Goal: Task Accomplishment & Management: Use online tool/utility

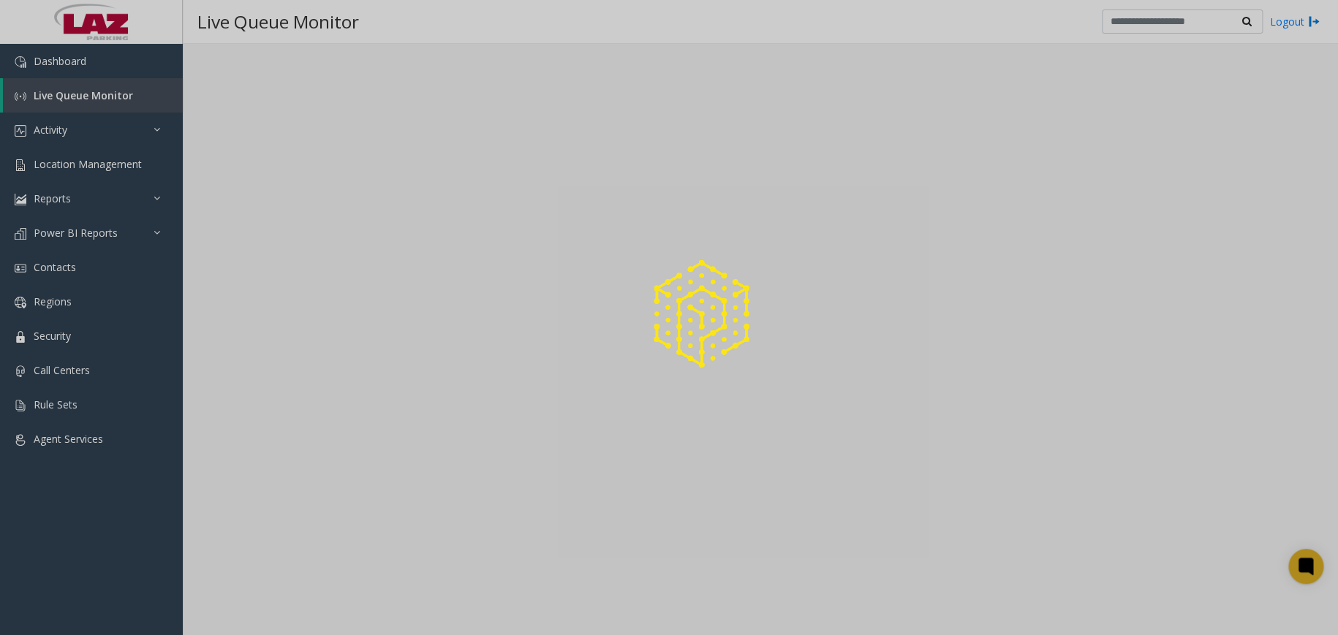
click at [148, 196] on div at bounding box center [669, 317] width 1338 height 635
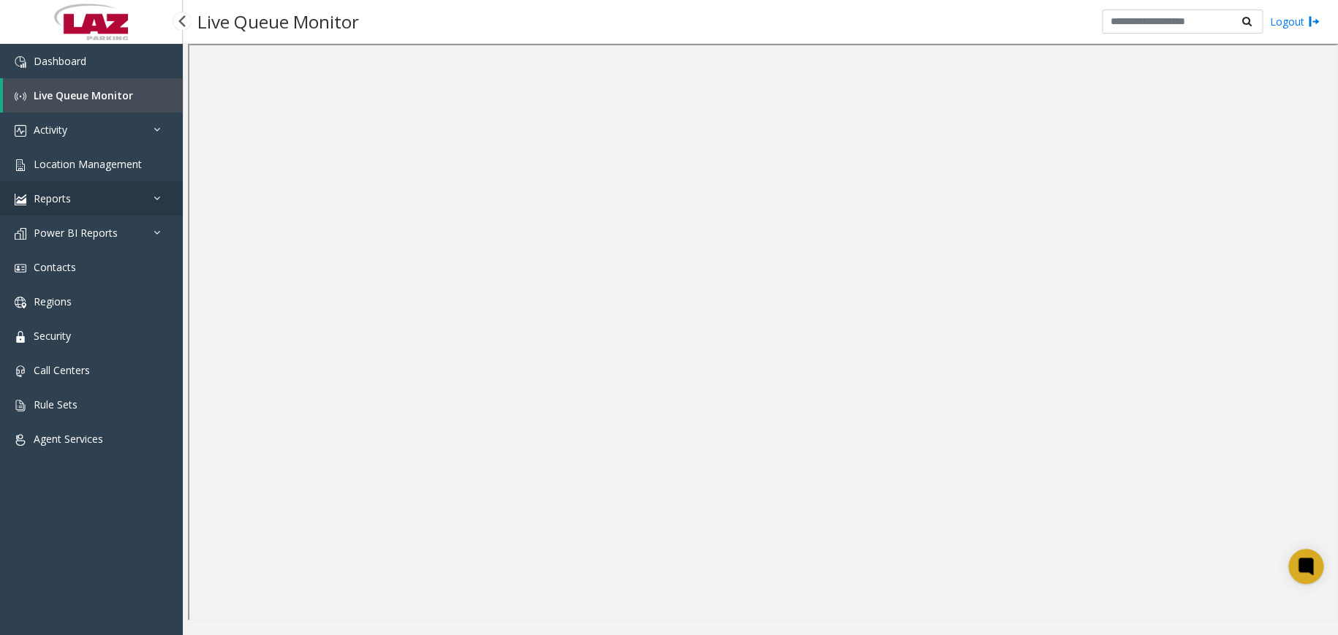
click at [153, 202] on icon at bounding box center [160, 198] width 15 height 10
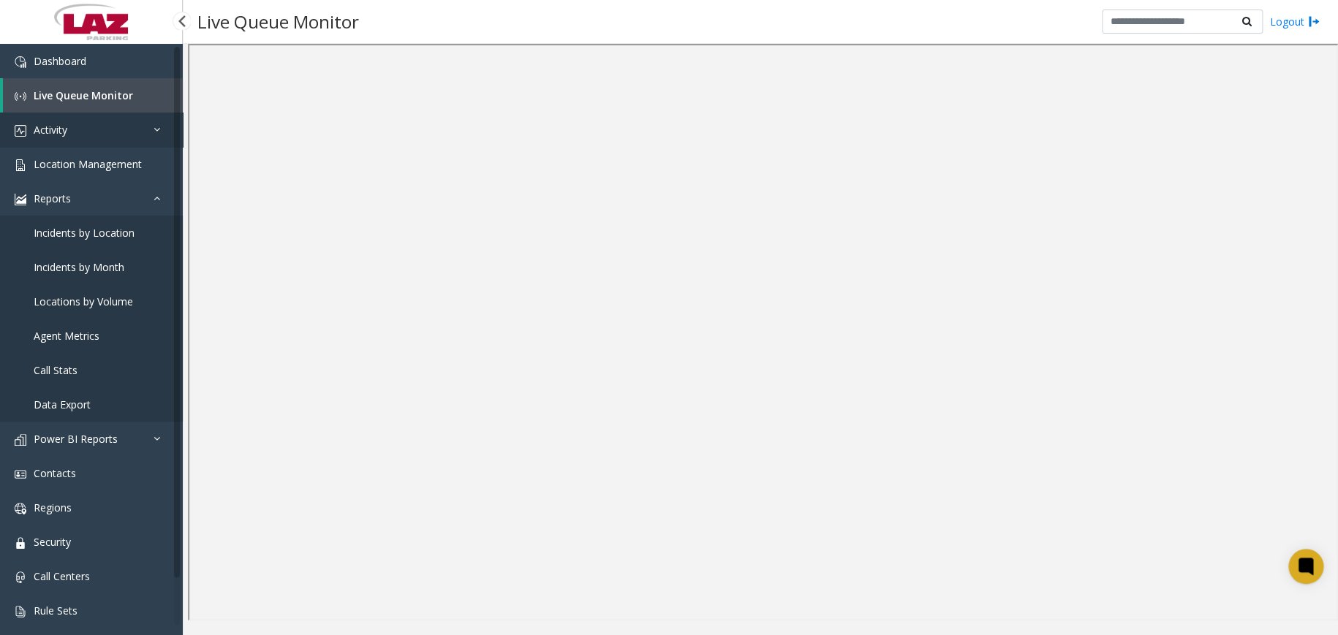
click at [139, 132] on link "Activity" at bounding box center [91, 130] width 183 height 34
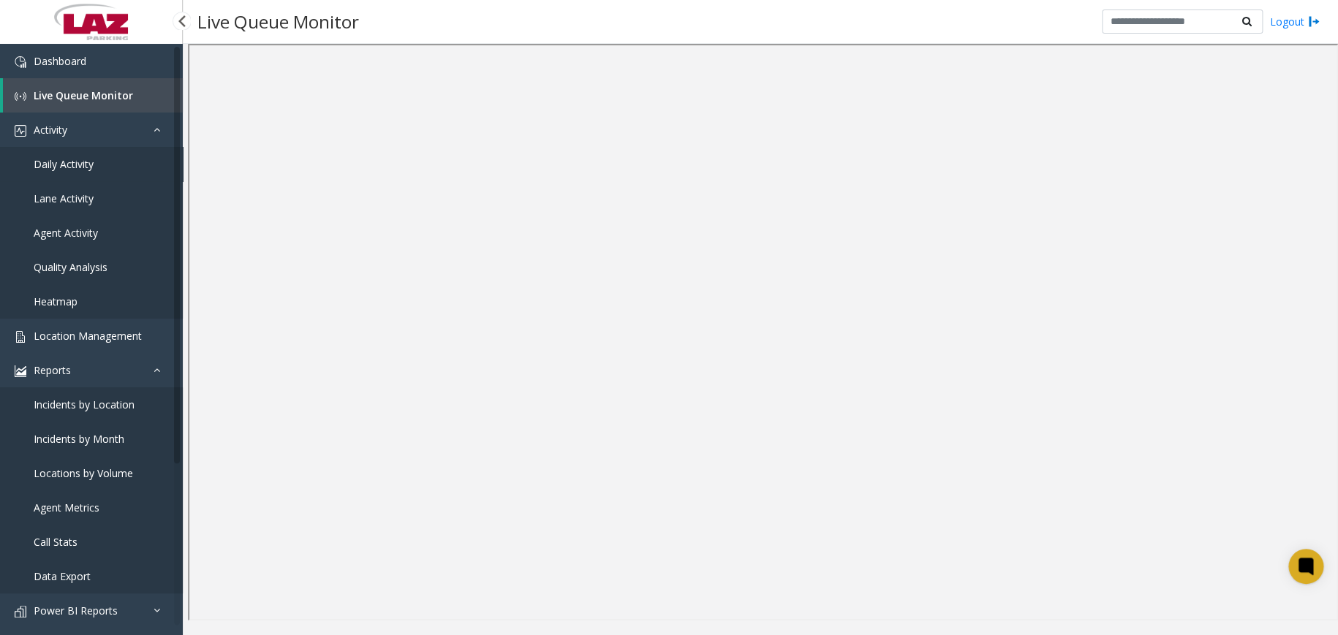
click at [89, 160] on span "Daily Activity" at bounding box center [64, 164] width 60 height 14
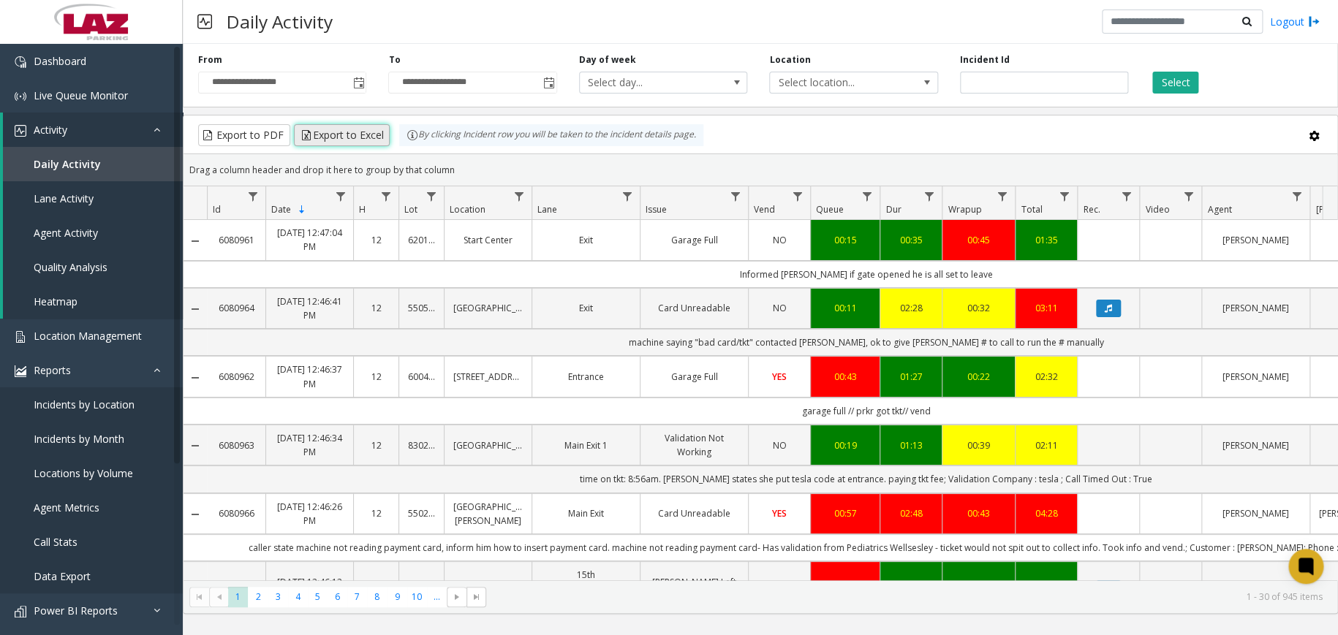
click at [351, 135] on button "Export to Excel" at bounding box center [342, 135] width 96 height 22
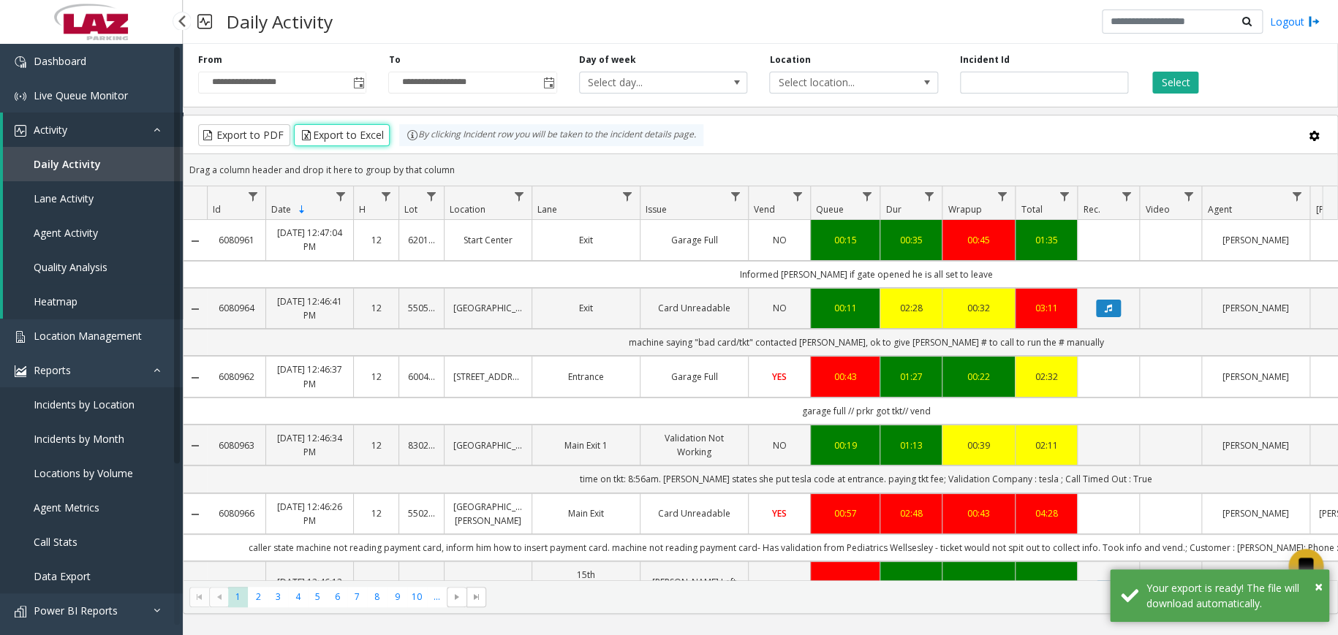
click at [138, 263] on link "Quality Analysis" at bounding box center [93, 267] width 180 height 34
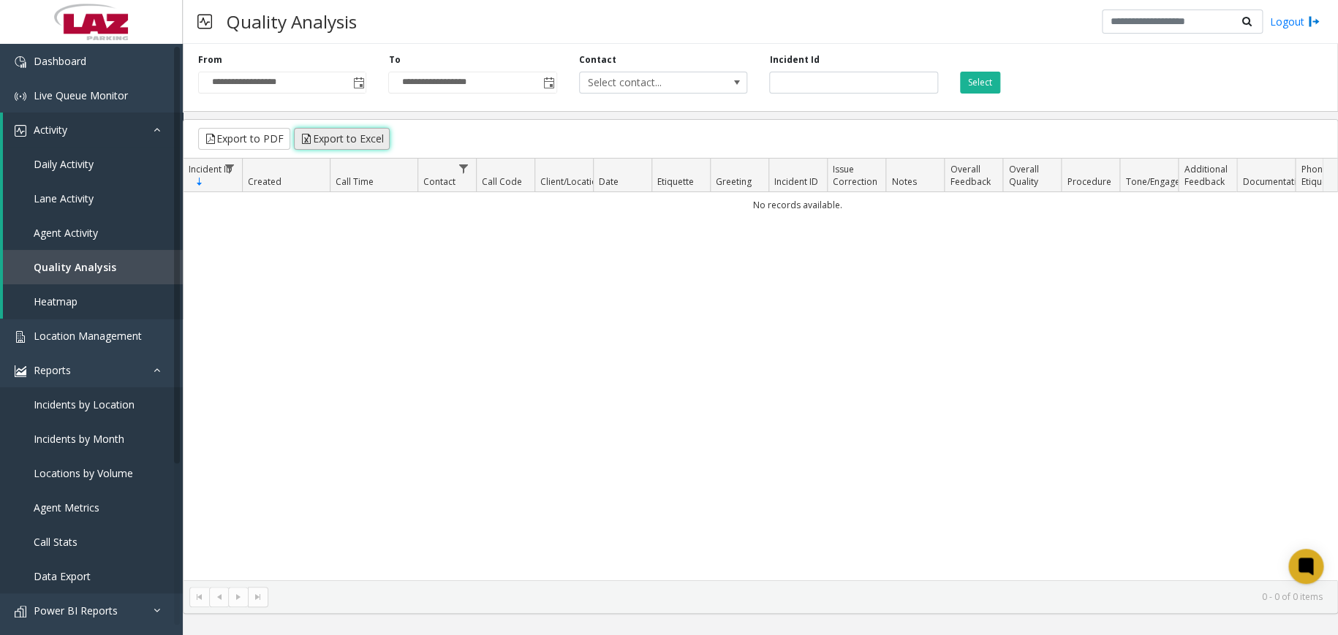
click at [347, 137] on button "Export to Excel" at bounding box center [342, 139] width 96 height 22
click at [364, 86] on span "Toggle popup" at bounding box center [358, 83] width 12 height 12
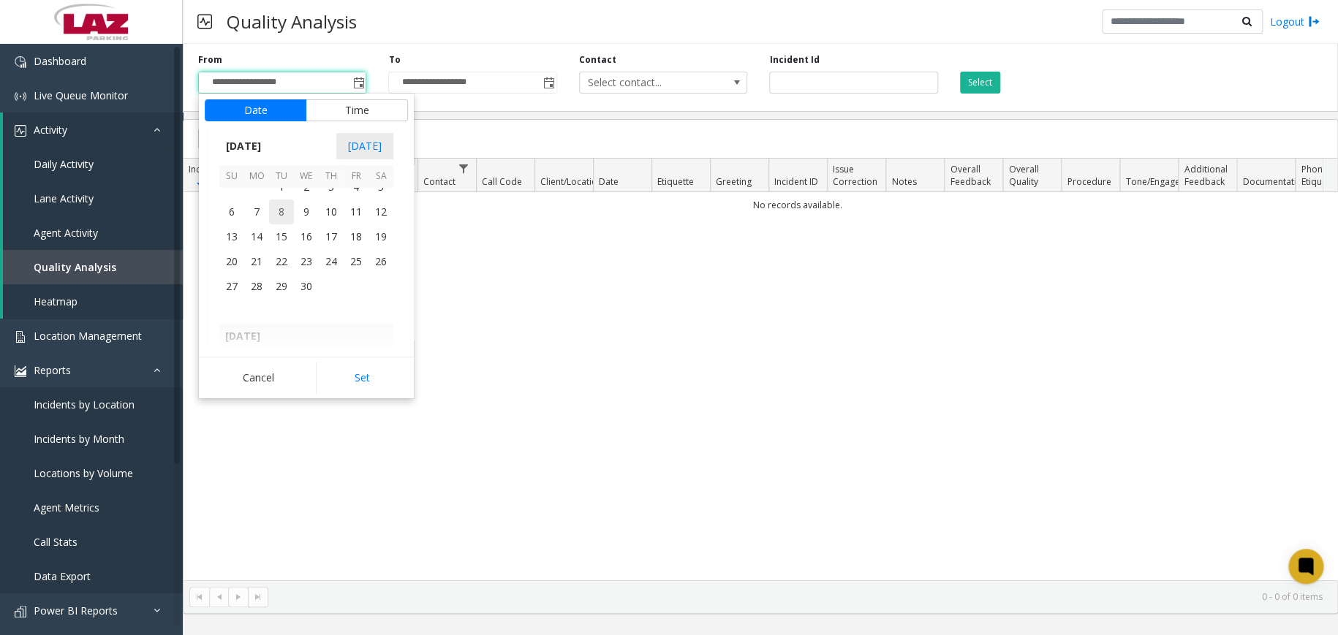
click at [283, 213] on span "8" at bounding box center [281, 212] width 25 height 25
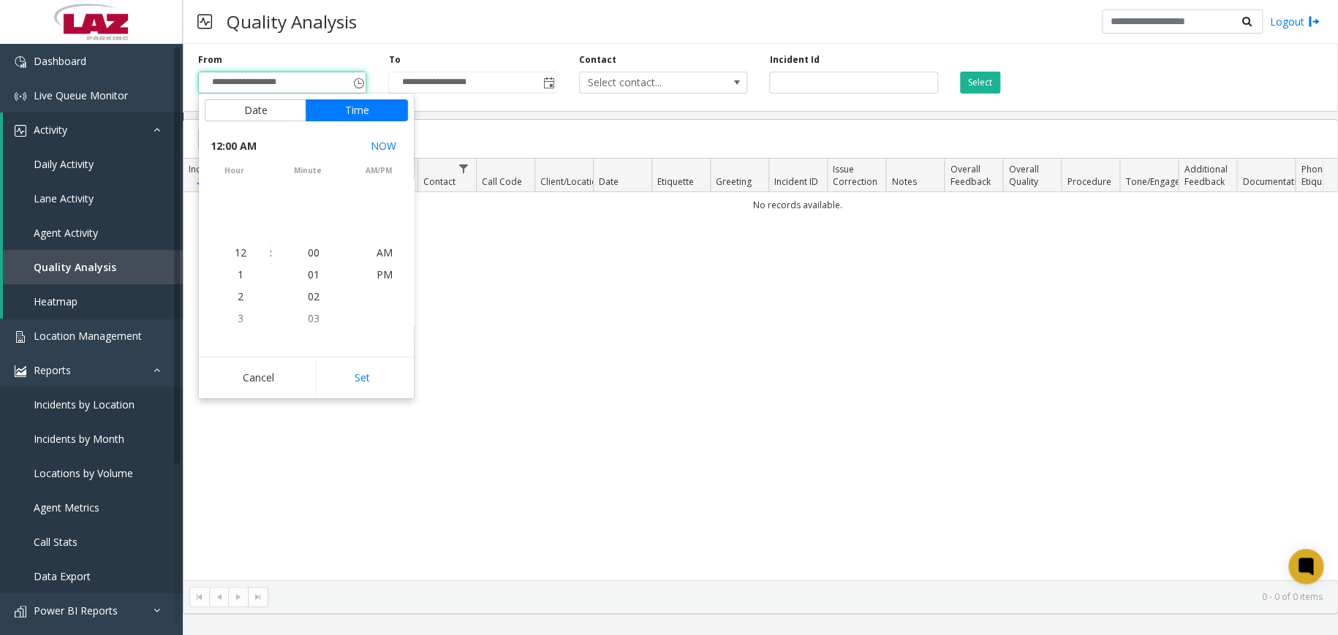
scroll to position [261366, 0]
click at [373, 383] on button "Set" at bounding box center [362, 378] width 92 height 32
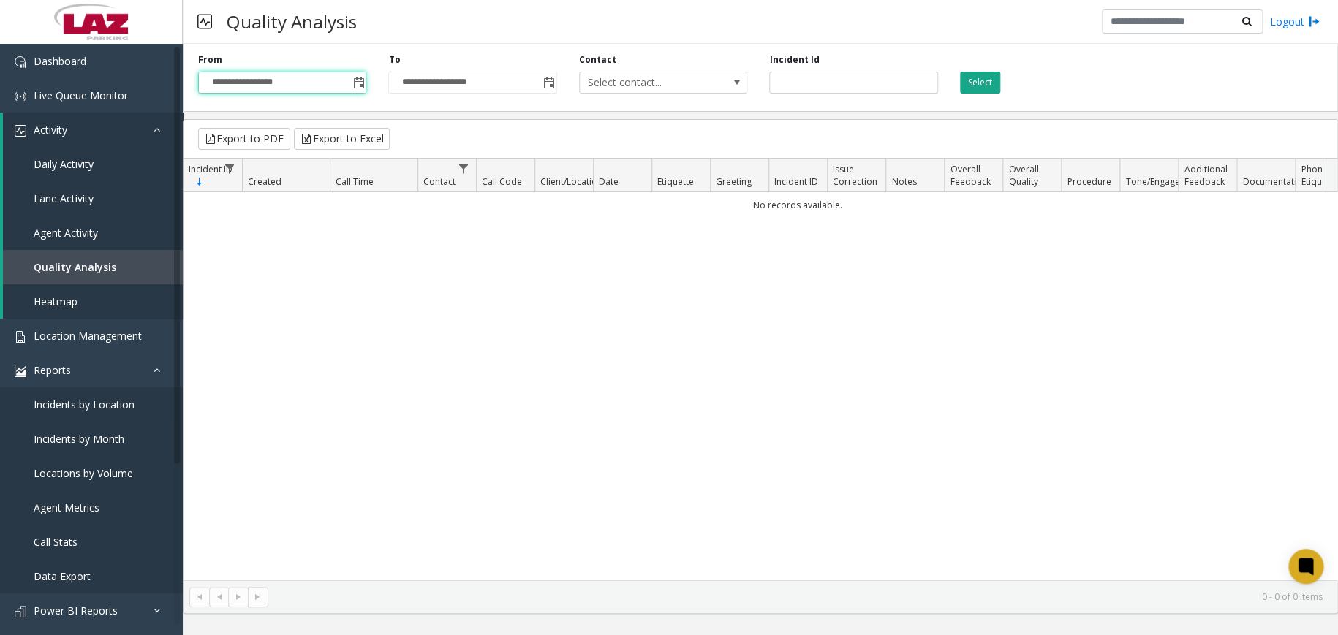
click at [980, 86] on button "Select" at bounding box center [980, 83] width 40 height 22
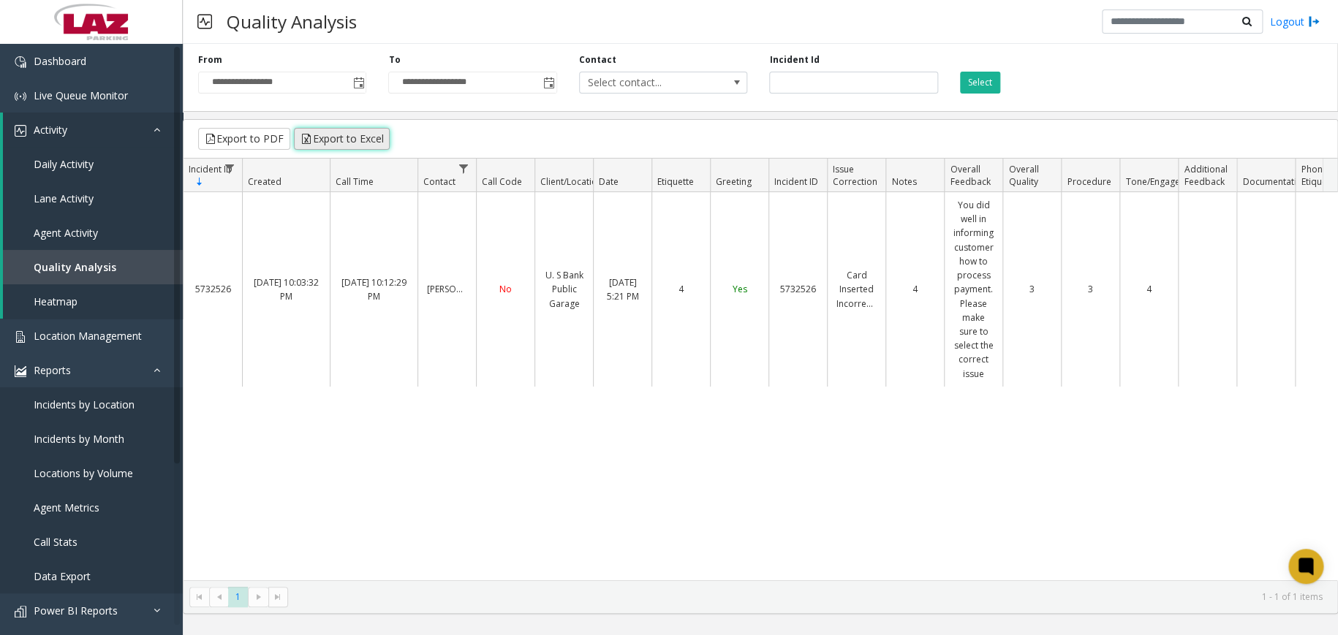
click at [339, 134] on button "Export to Excel" at bounding box center [342, 139] width 96 height 22
click at [262, 138] on button "Export to PDF" at bounding box center [244, 139] width 92 height 22
click at [360, 83] on span "Toggle popup" at bounding box center [358, 83] width 12 height 12
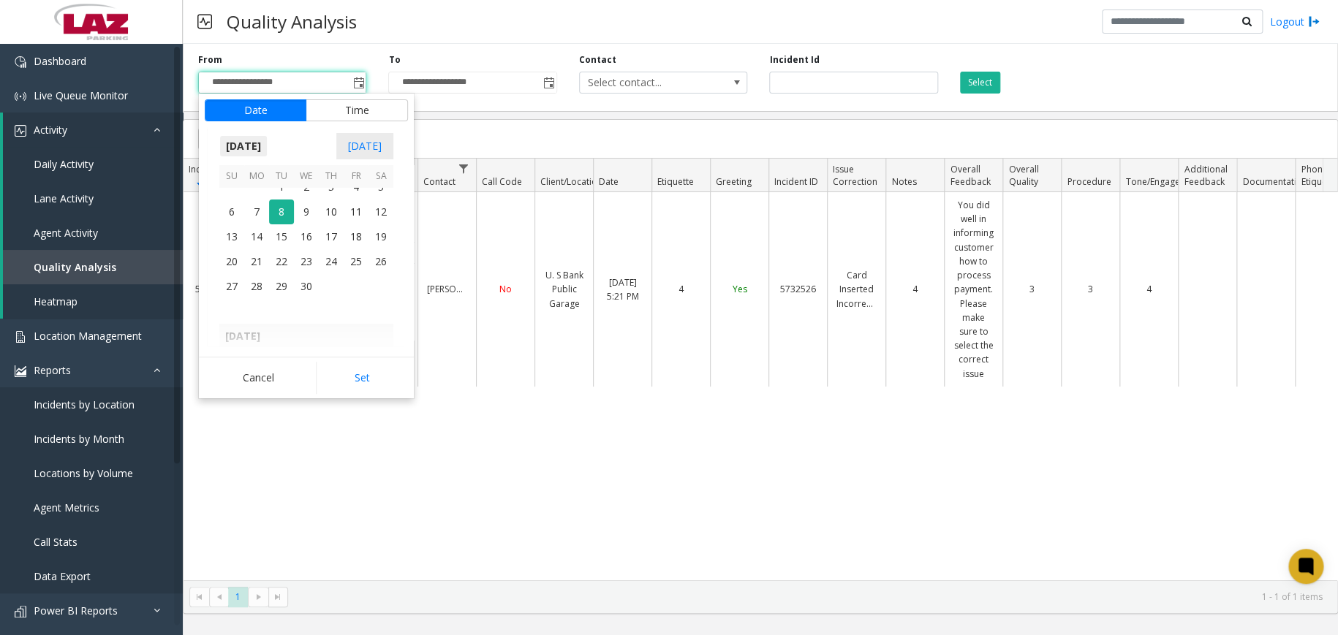
click at [268, 148] on span "[DATE]" at bounding box center [243, 146] width 48 height 22
click at [337, 224] on span "Apr" at bounding box center [341, 222] width 35 height 35
drag, startPoint x: 370, startPoint y: 373, endPoint x: 373, endPoint y: 364, distance: 9.5
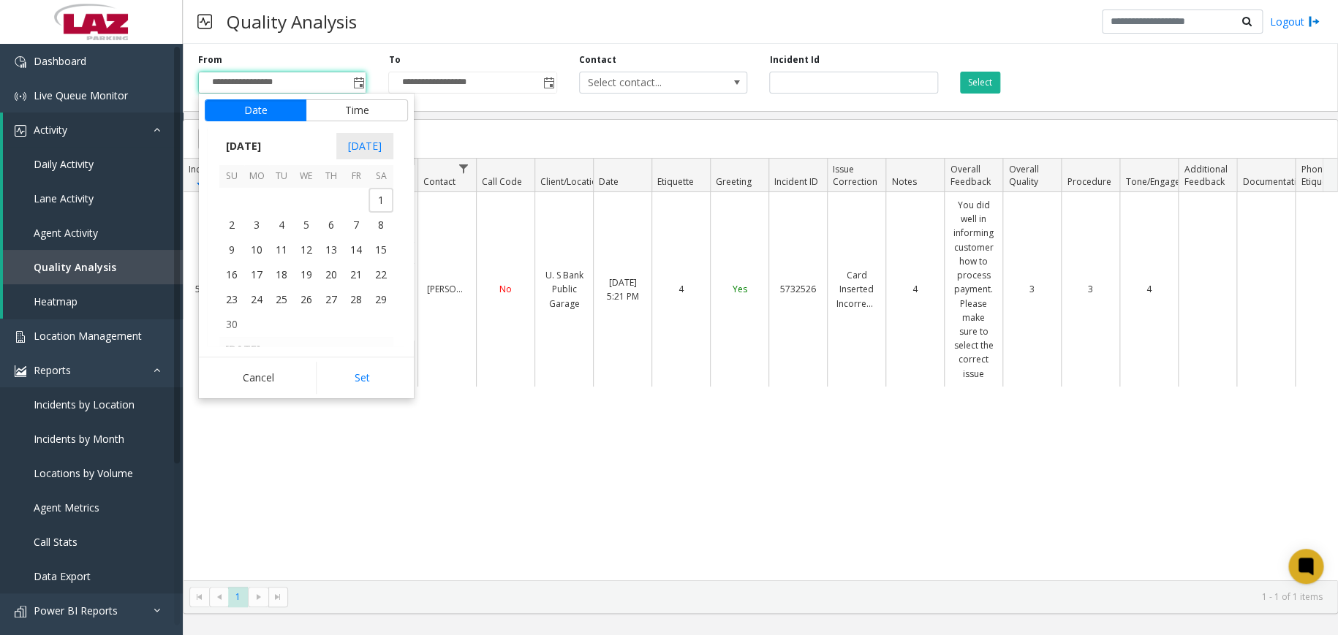
click at [369, 374] on button "Set" at bounding box center [362, 378] width 92 height 32
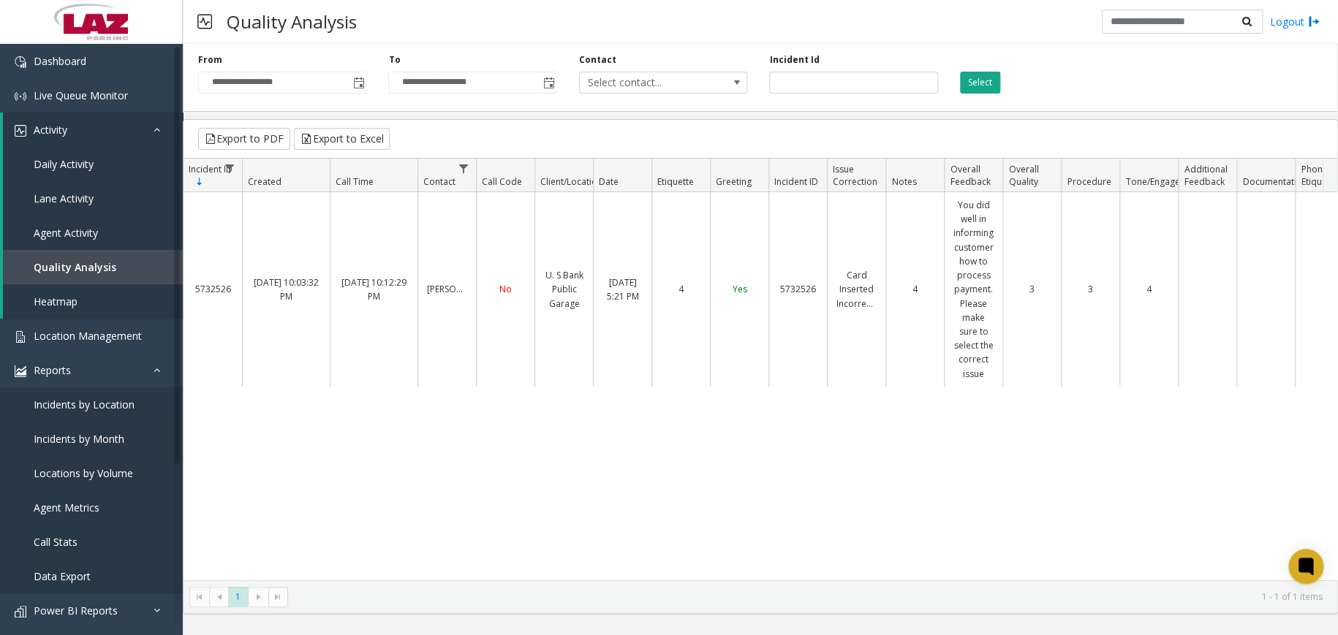
click at [979, 80] on button "Select" at bounding box center [980, 83] width 40 height 22
click at [357, 80] on span "Toggle popup" at bounding box center [358, 83] width 12 height 12
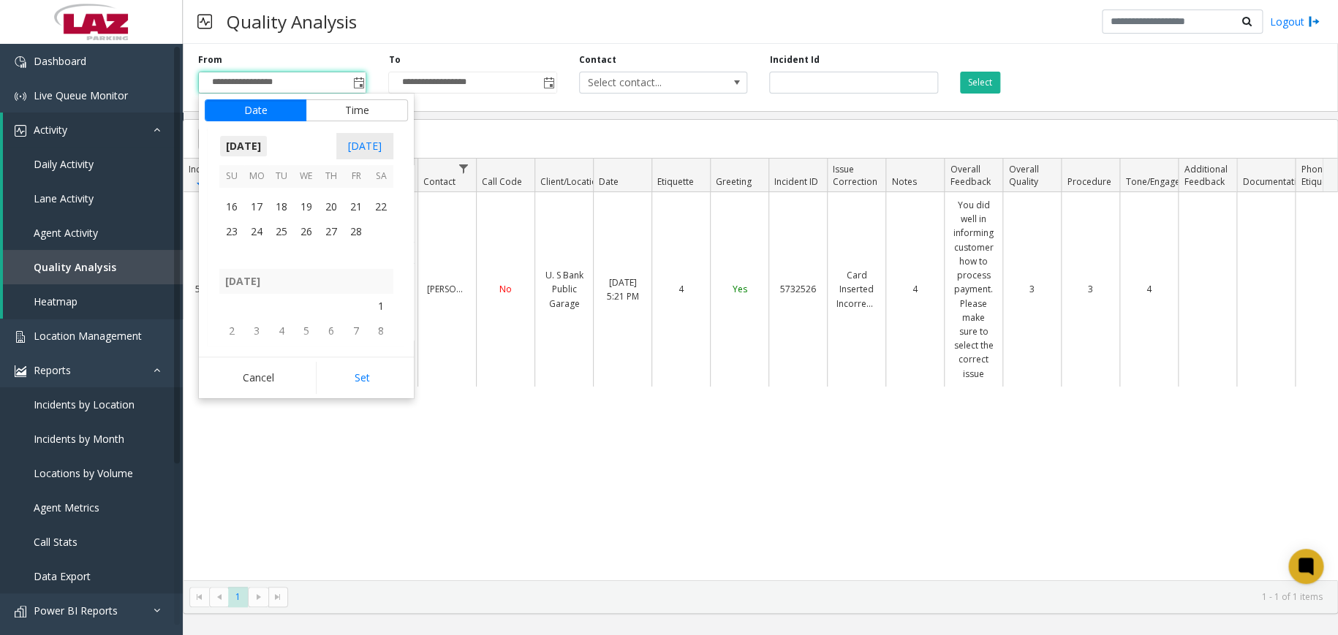
click at [268, 137] on span "[DATE]" at bounding box center [243, 146] width 48 height 22
click at [336, 316] on span "Apr" at bounding box center [341, 319] width 35 height 35
click at [353, 374] on button "Set" at bounding box center [362, 378] width 92 height 32
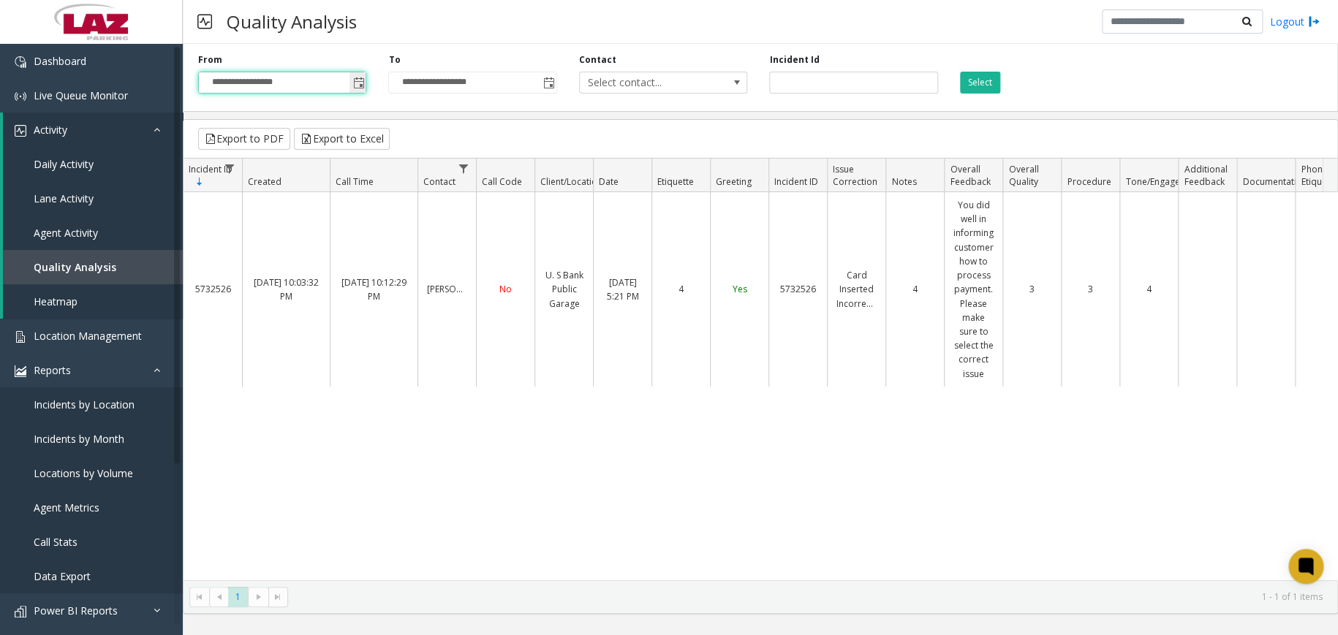
click at [330, 76] on input "**********" at bounding box center [282, 82] width 167 height 20
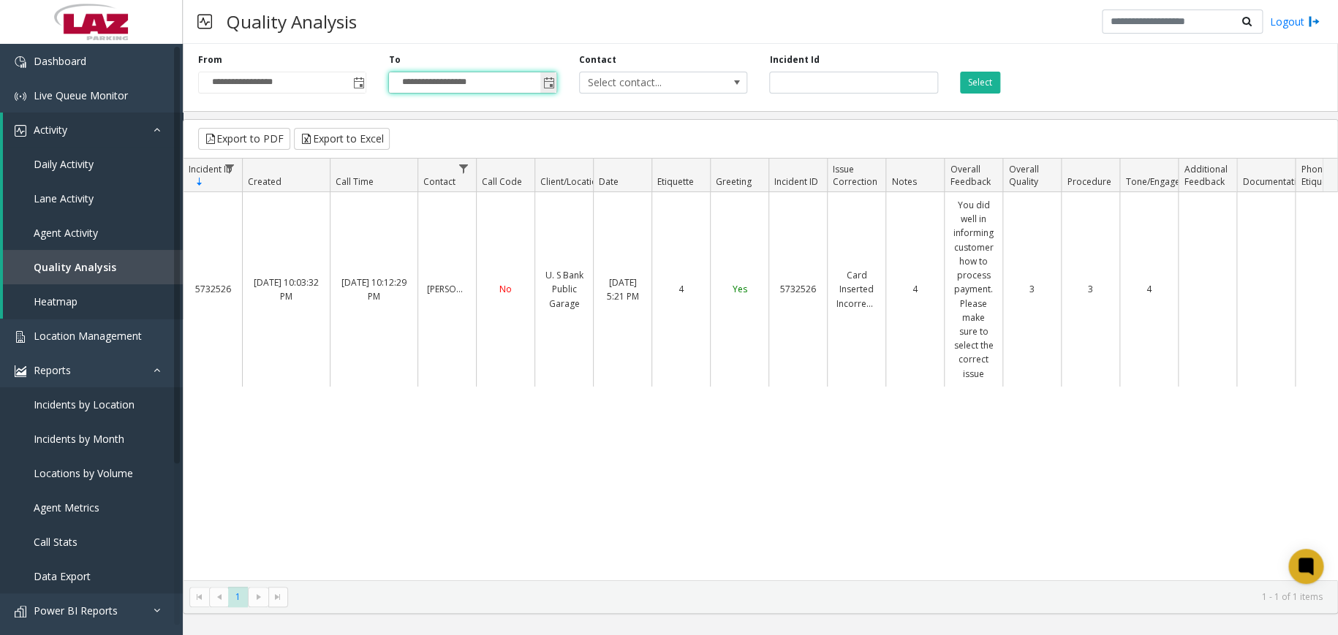
click at [468, 80] on input "**********" at bounding box center [472, 82] width 167 height 20
click at [435, 42] on div "Quality Analysis Logout" at bounding box center [760, 22] width 1155 height 44
click at [334, 87] on input "**********" at bounding box center [282, 82] width 167 height 20
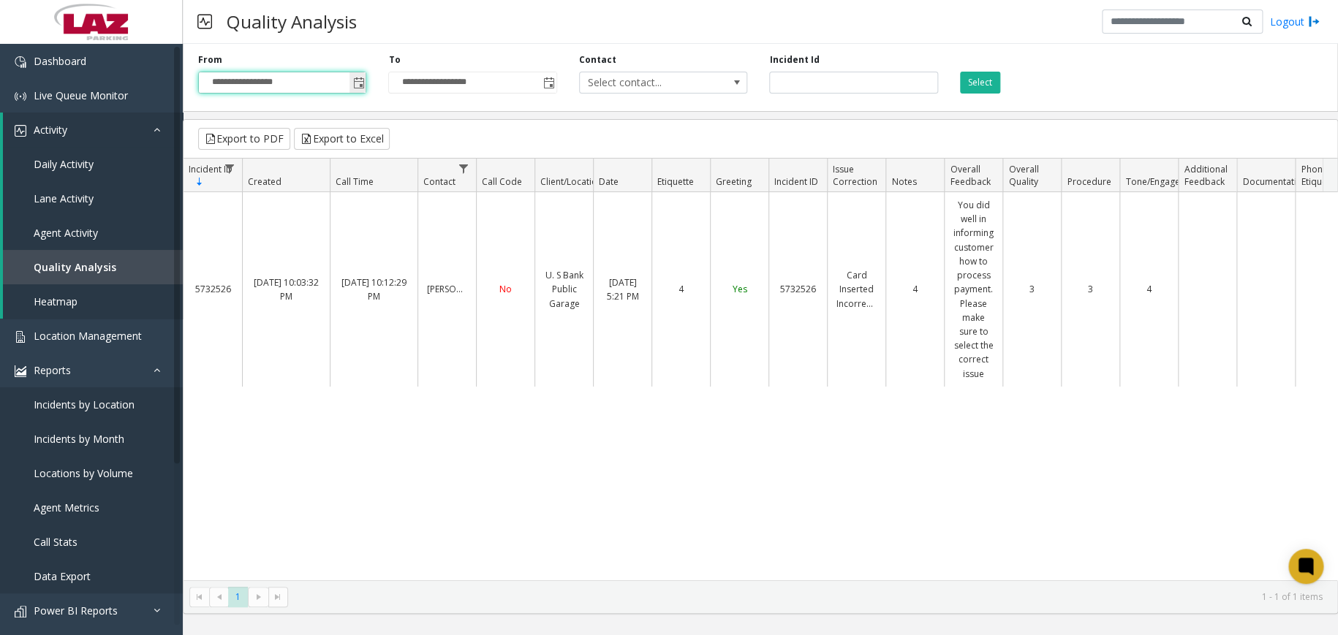
click at [354, 80] on span "Toggle popup" at bounding box center [358, 83] width 12 height 12
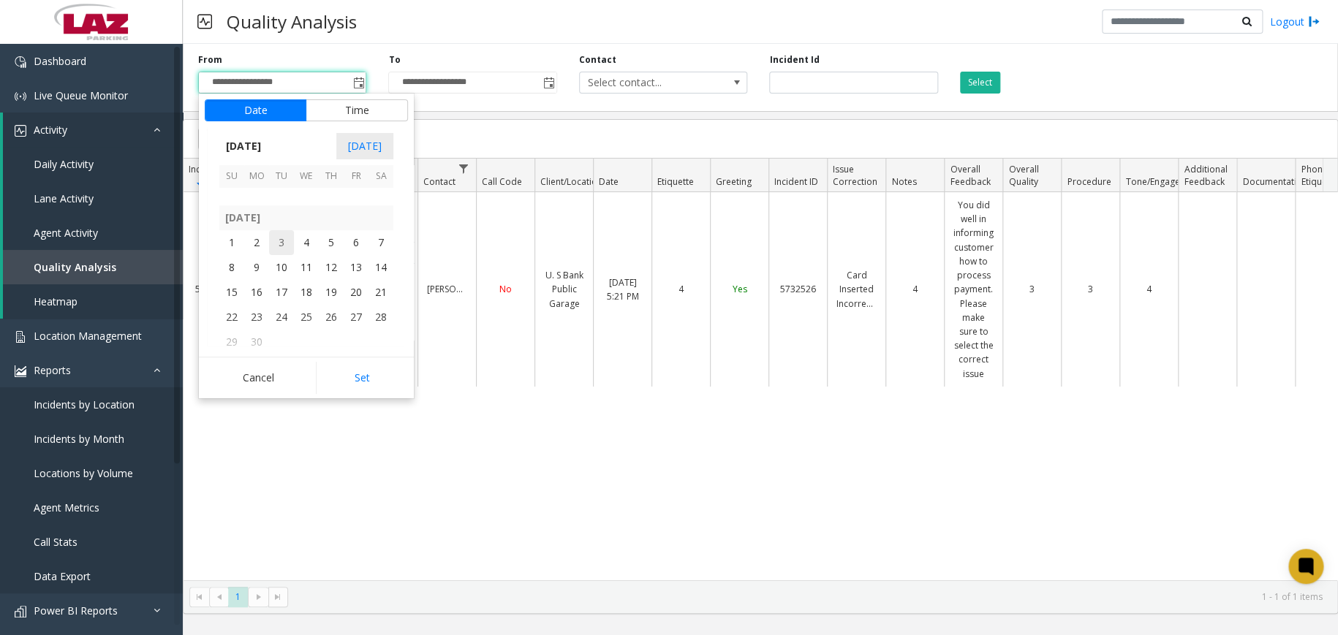
click at [277, 242] on span "3" at bounding box center [281, 242] width 25 height 25
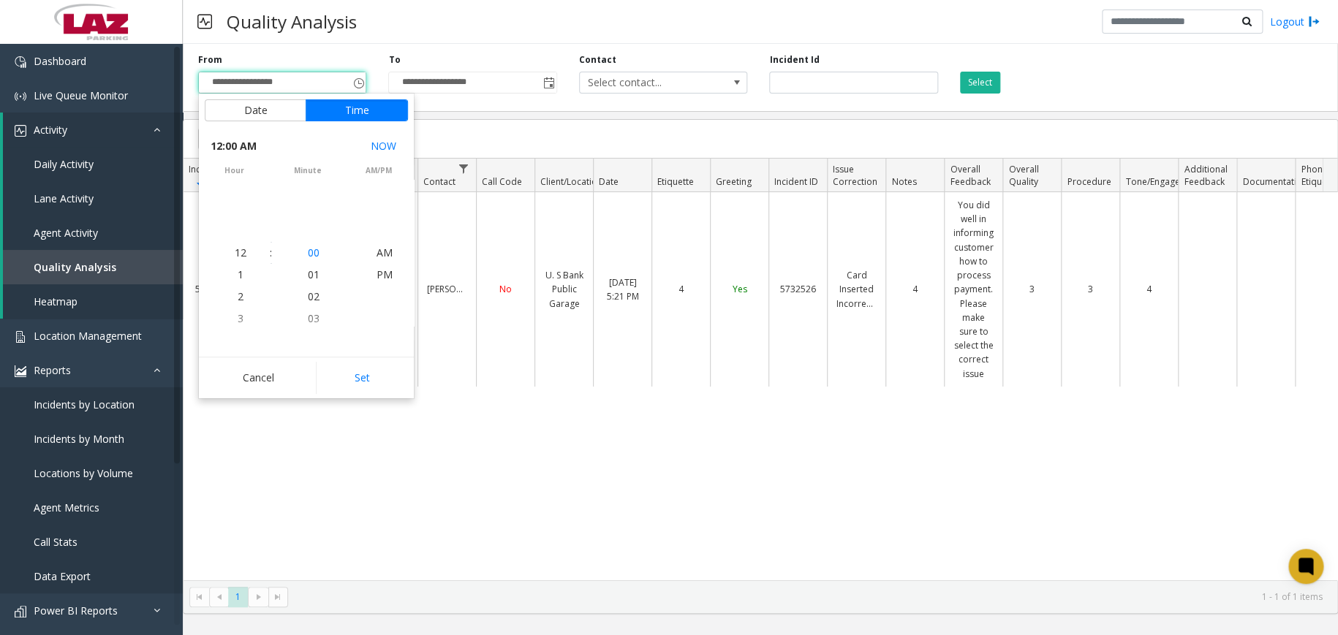
scroll to position [261713, 0]
click at [354, 368] on button "Set" at bounding box center [362, 378] width 92 height 32
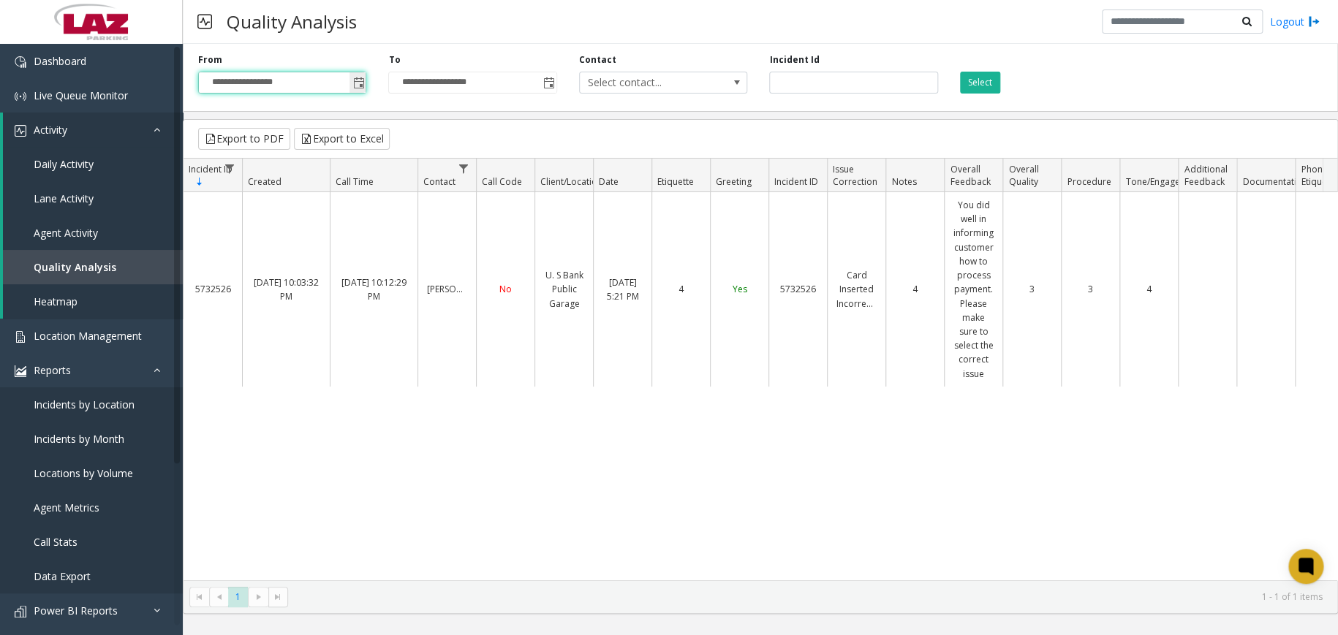
click at [354, 82] on span "Toggle popup" at bounding box center [358, 83] width 12 height 12
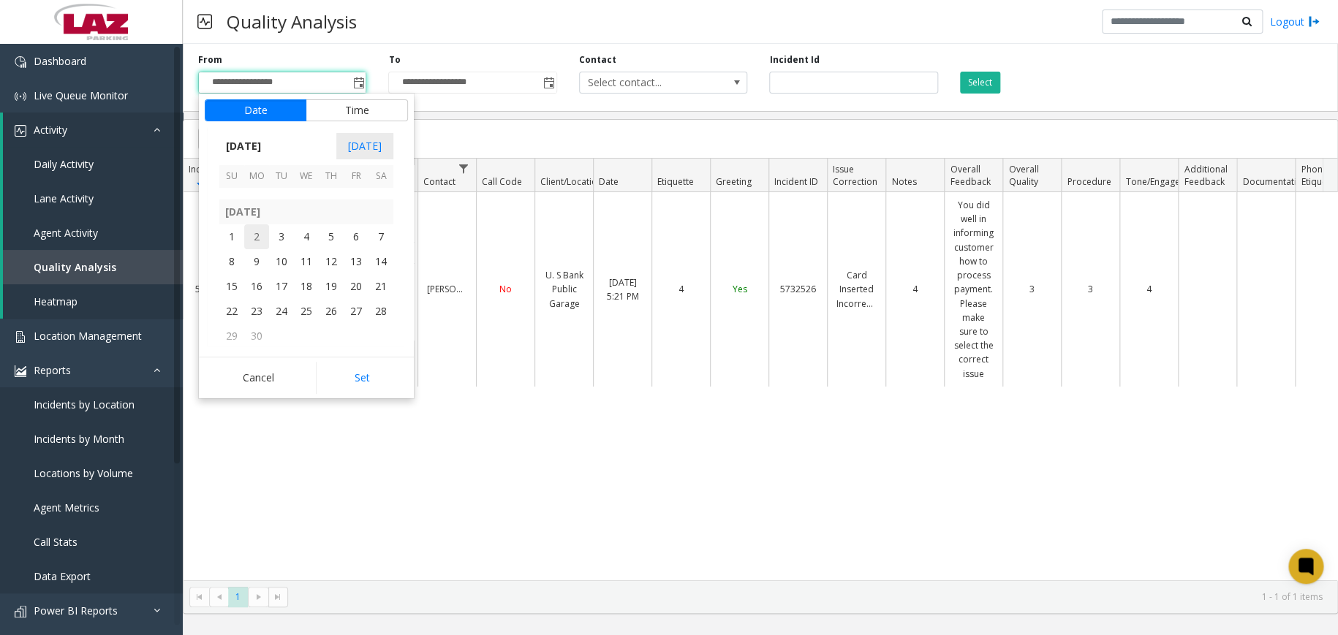
click at [263, 244] on span "2" at bounding box center [256, 236] width 25 height 25
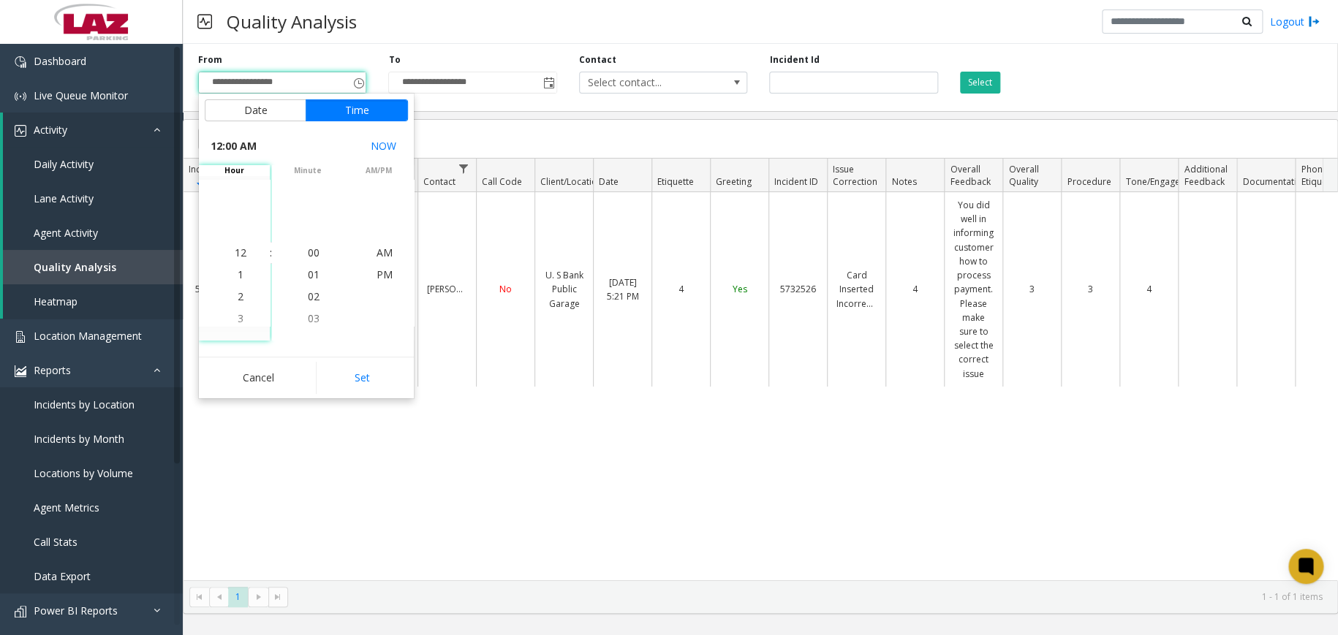
click at [356, 382] on button "Set" at bounding box center [362, 378] width 92 height 32
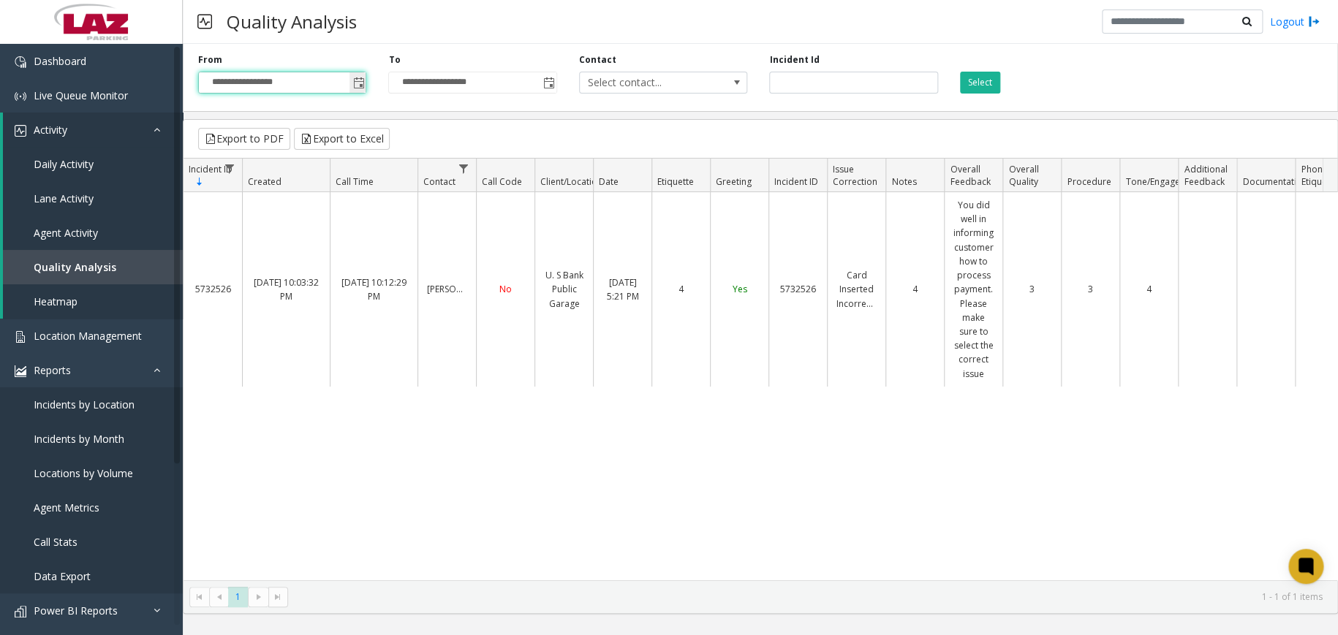
click at [355, 83] on span "Toggle popup" at bounding box center [358, 83] width 12 height 12
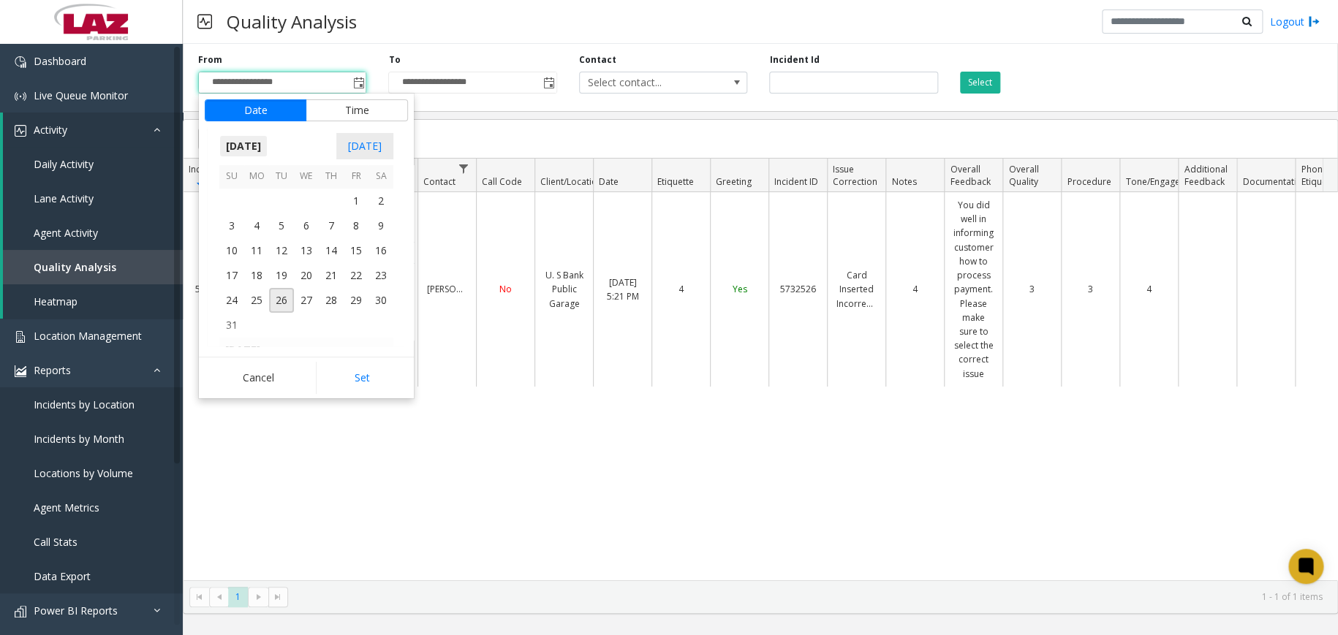
click at [254, 156] on span "[DATE]" at bounding box center [243, 146] width 48 height 22
click at [267, 230] on span "Jun" at bounding box center [271, 229] width 35 height 35
click at [286, 245] on span "14" at bounding box center [281, 250] width 25 height 25
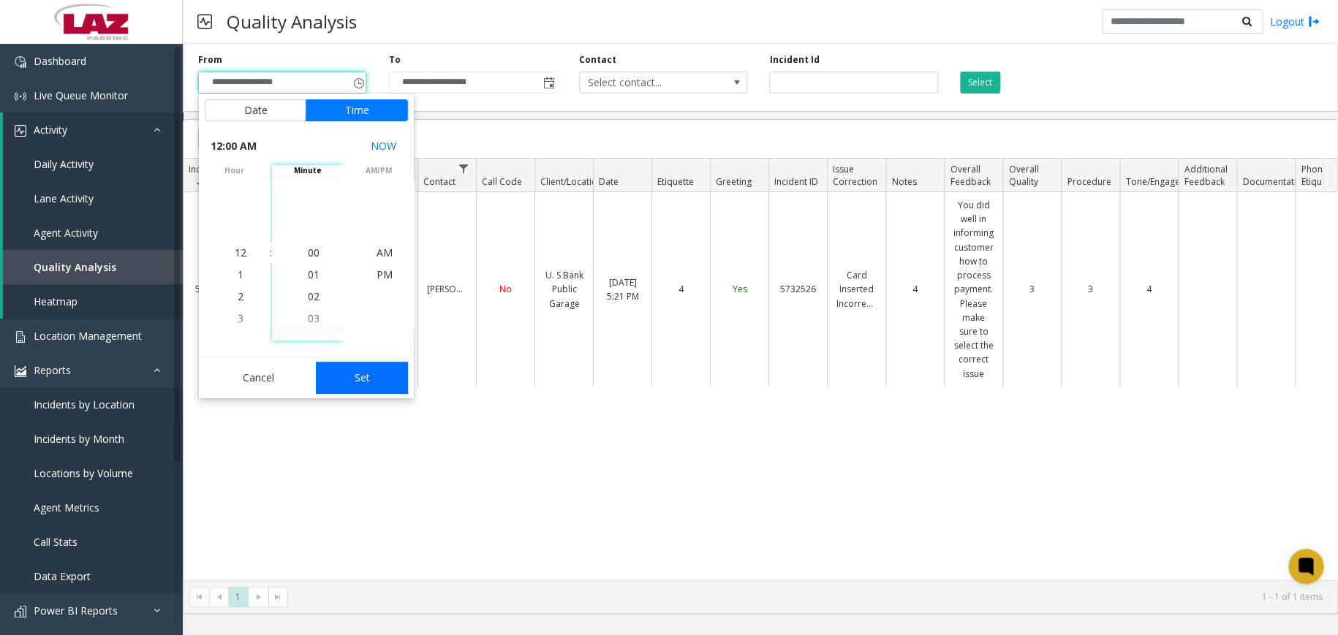
click at [349, 369] on button "Set" at bounding box center [362, 378] width 92 height 32
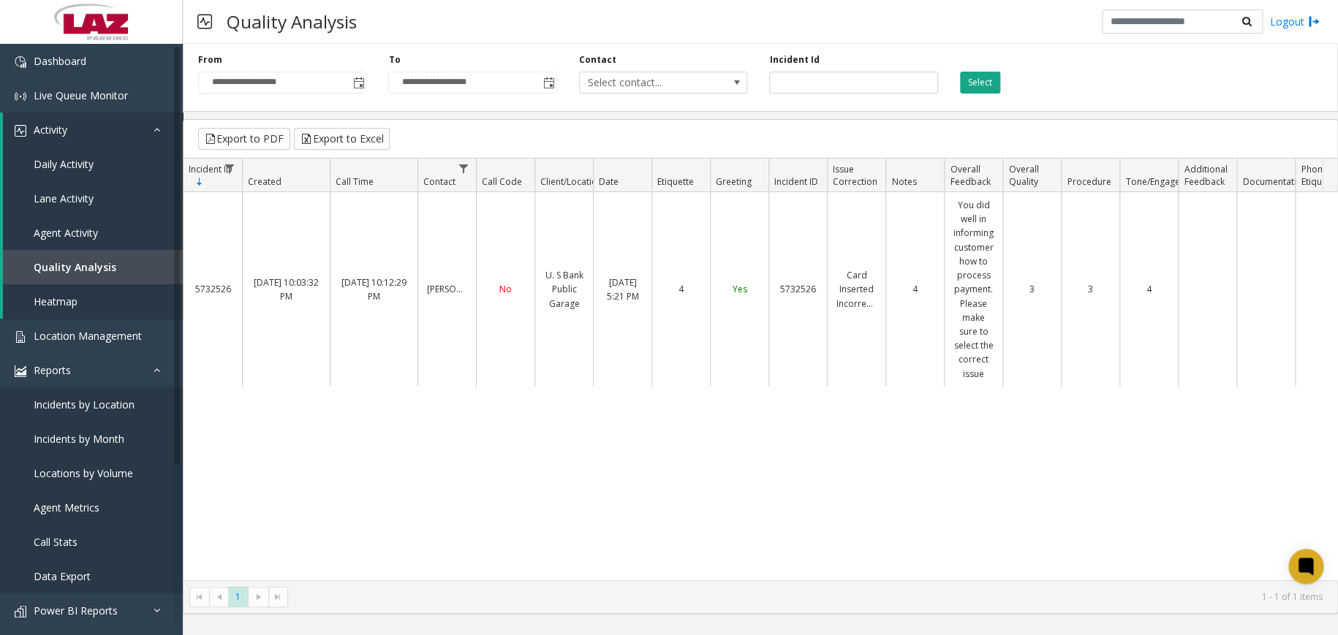
click at [984, 86] on button "Select" at bounding box center [980, 83] width 40 height 22
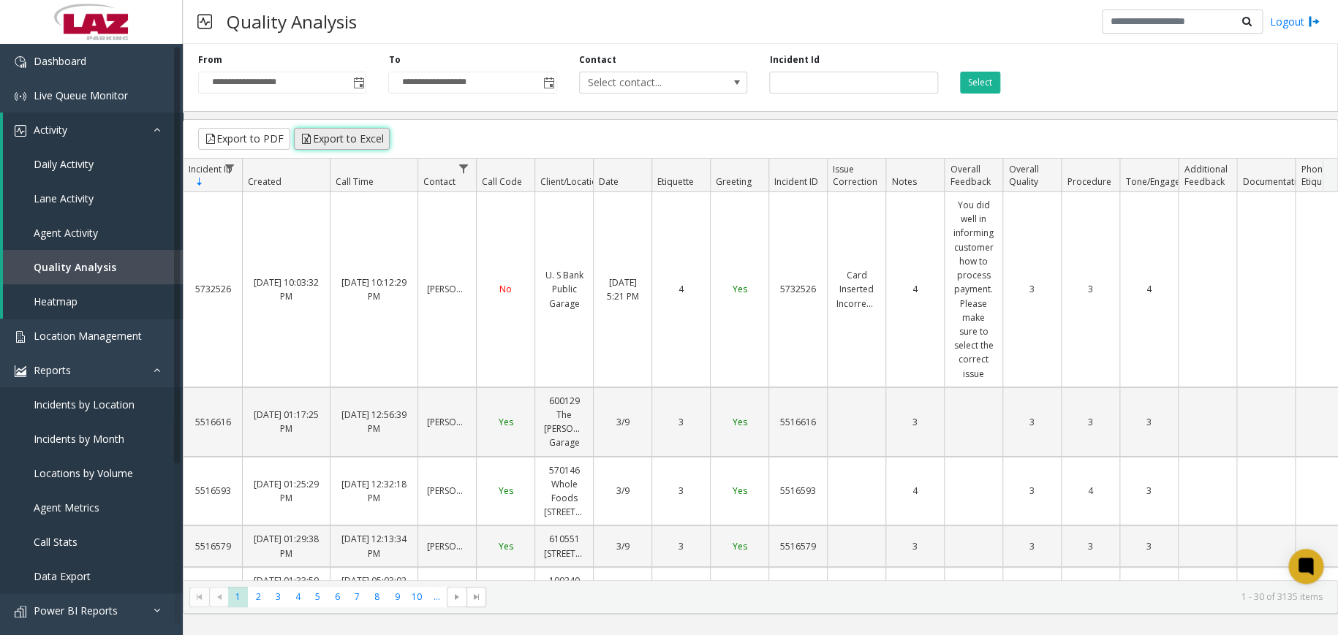
click at [338, 139] on button "Export to Excel" at bounding box center [342, 139] width 96 height 22
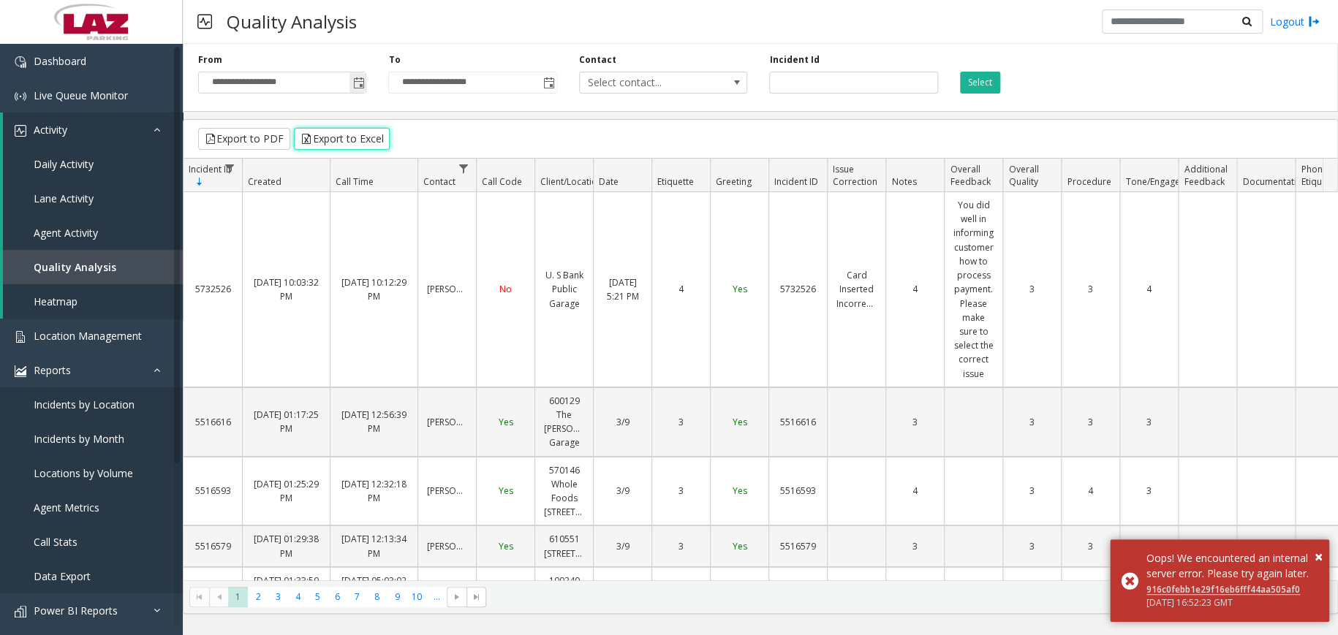
click at [359, 83] on span "Toggle popup" at bounding box center [358, 83] width 12 height 12
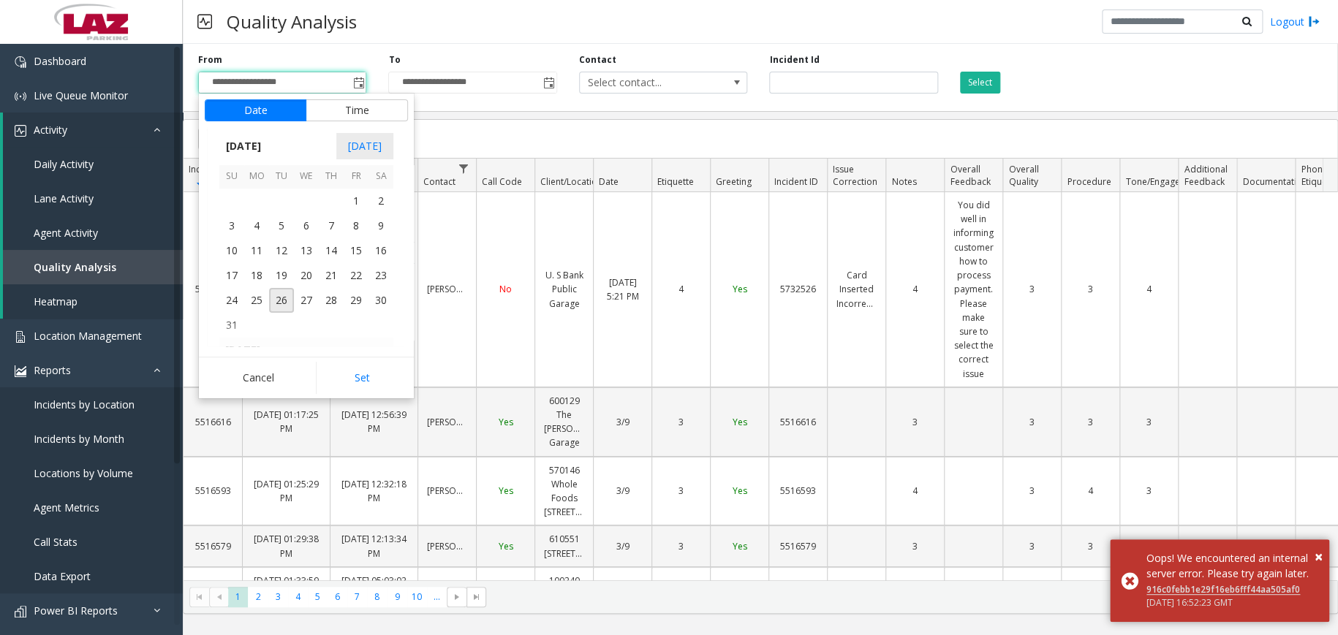
click at [268, 137] on span "[DATE]" at bounding box center [243, 146] width 48 height 22
click at [244, 248] on span "Jan" at bounding box center [236, 249] width 35 height 35
click at [351, 279] on span "26" at bounding box center [356, 275] width 25 height 25
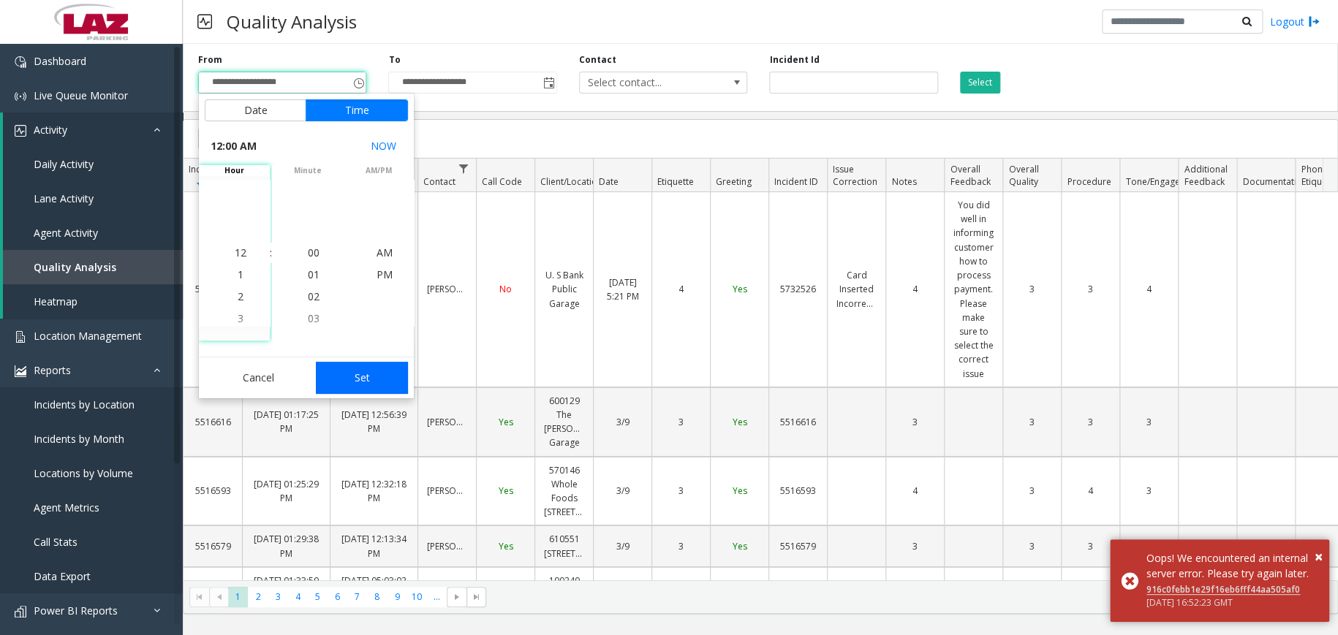
click at [367, 379] on button "Set" at bounding box center [362, 378] width 92 height 32
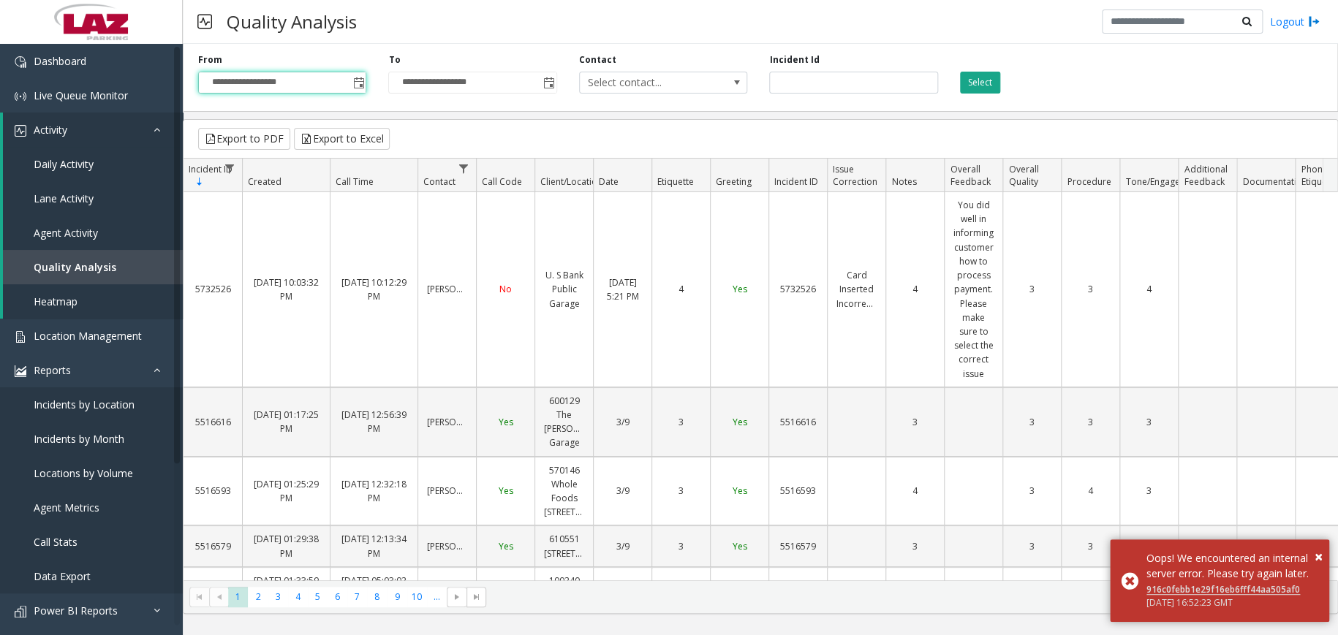
click at [966, 91] on button "Select" at bounding box center [980, 83] width 40 height 22
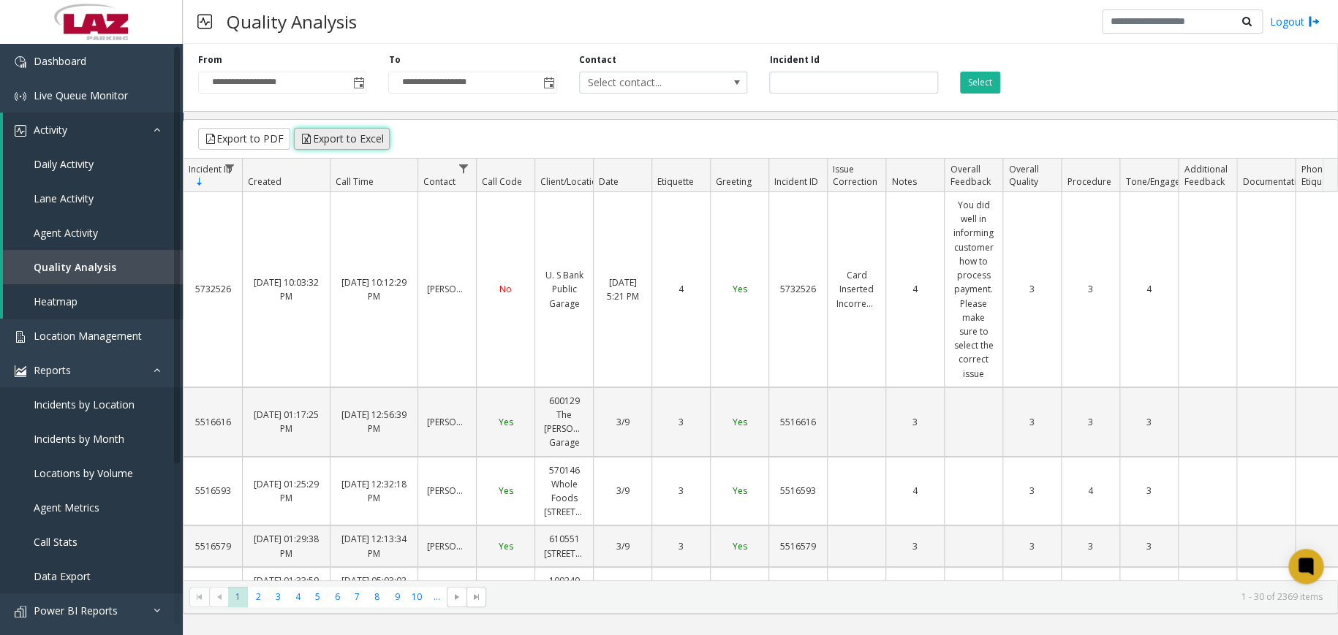
click at [344, 137] on button "Export to Excel" at bounding box center [342, 139] width 96 height 22
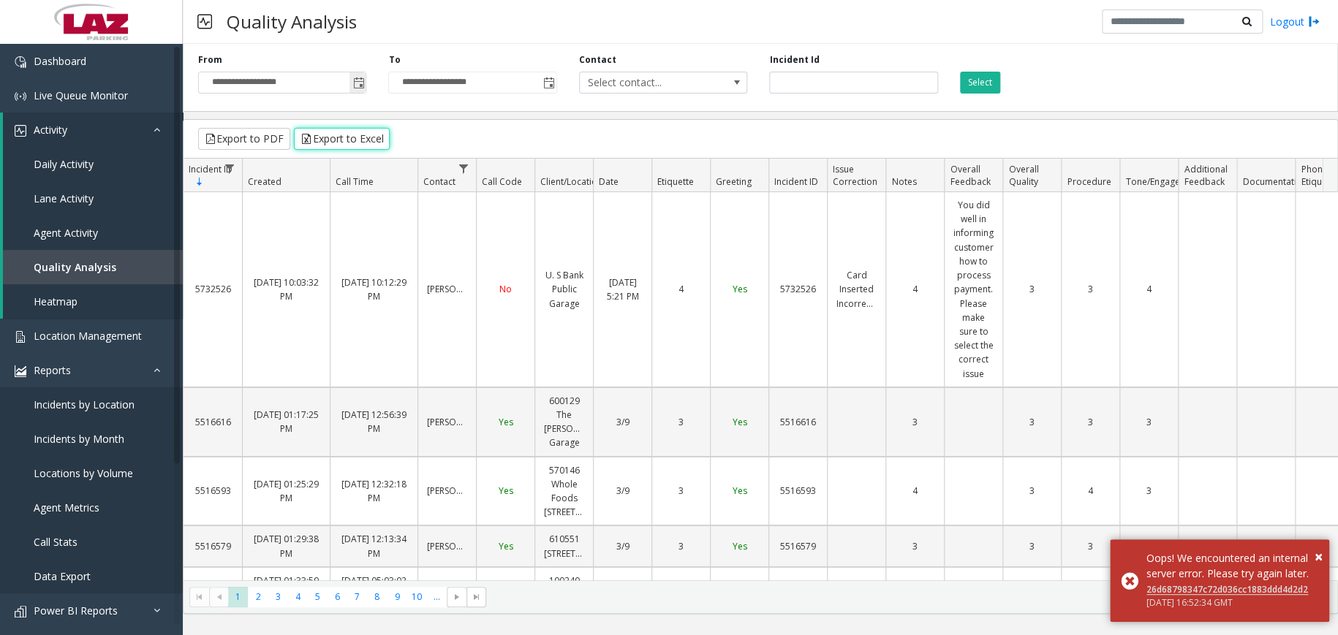
click at [346, 88] on input "**********" at bounding box center [282, 82] width 167 height 20
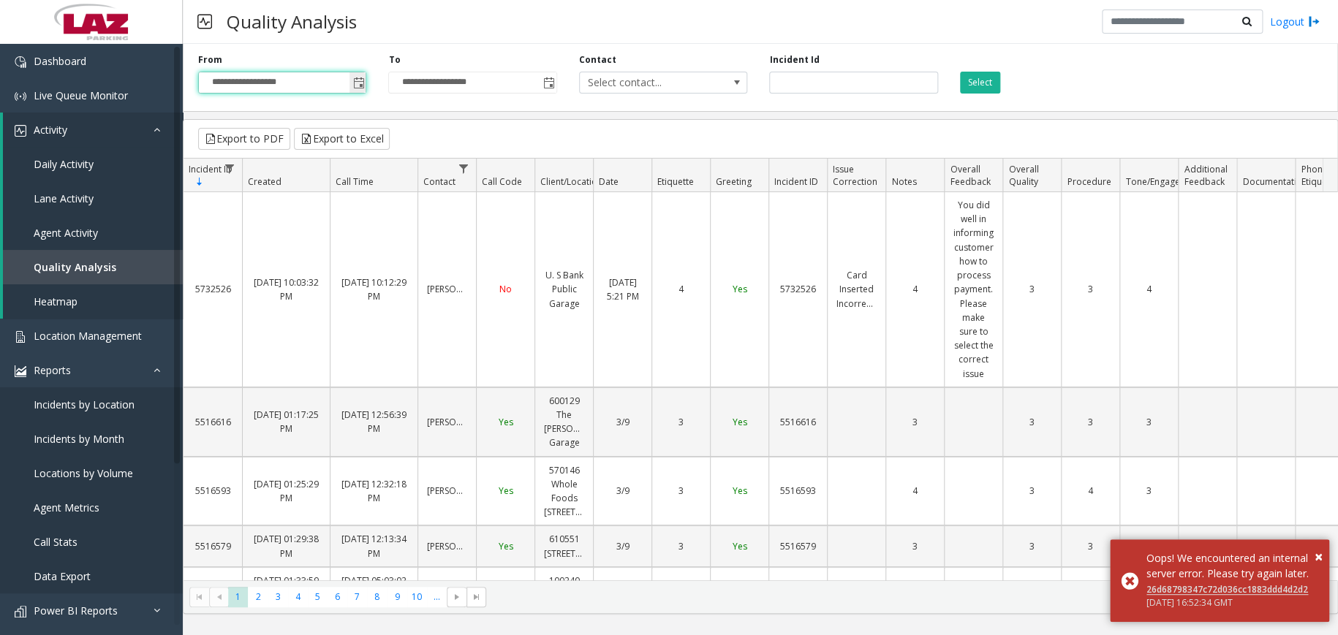
click at [357, 83] on span "Toggle popup" at bounding box center [358, 83] width 12 height 12
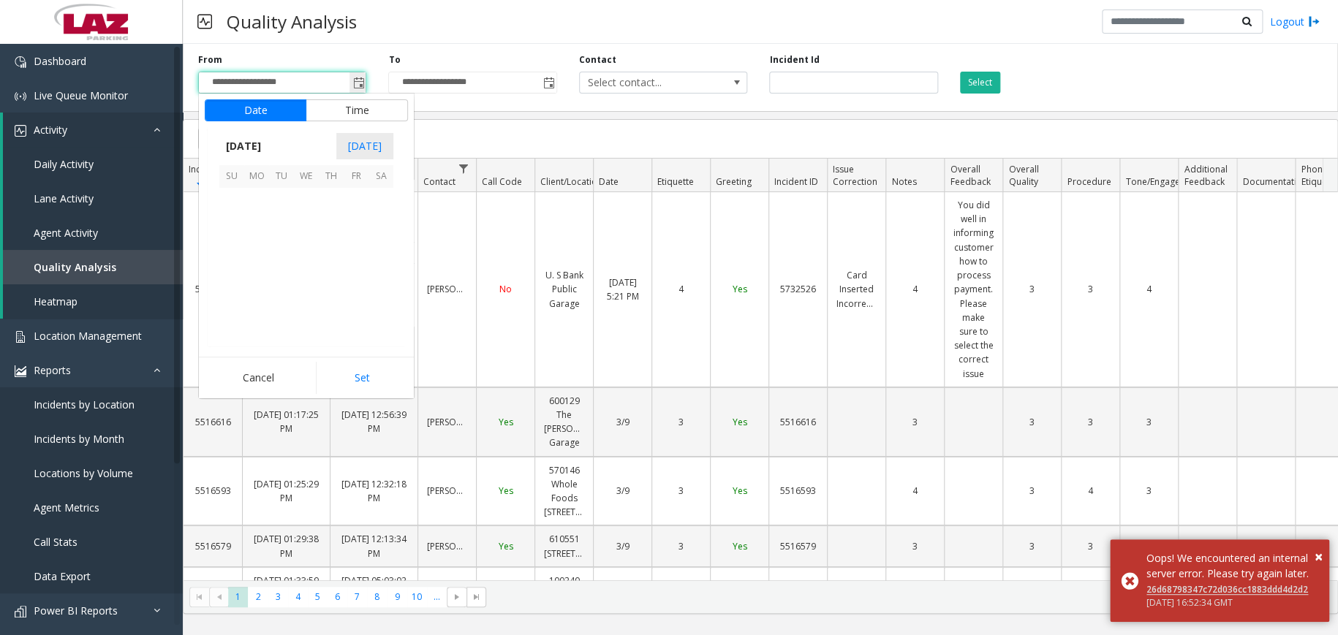
scroll to position [262061, 0]
click at [268, 145] on span "[DATE]" at bounding box center [243, 146] width 48 height 22
click at [336, 192] on span "Aug" at bounding box center [341, 186] width 35 height 35
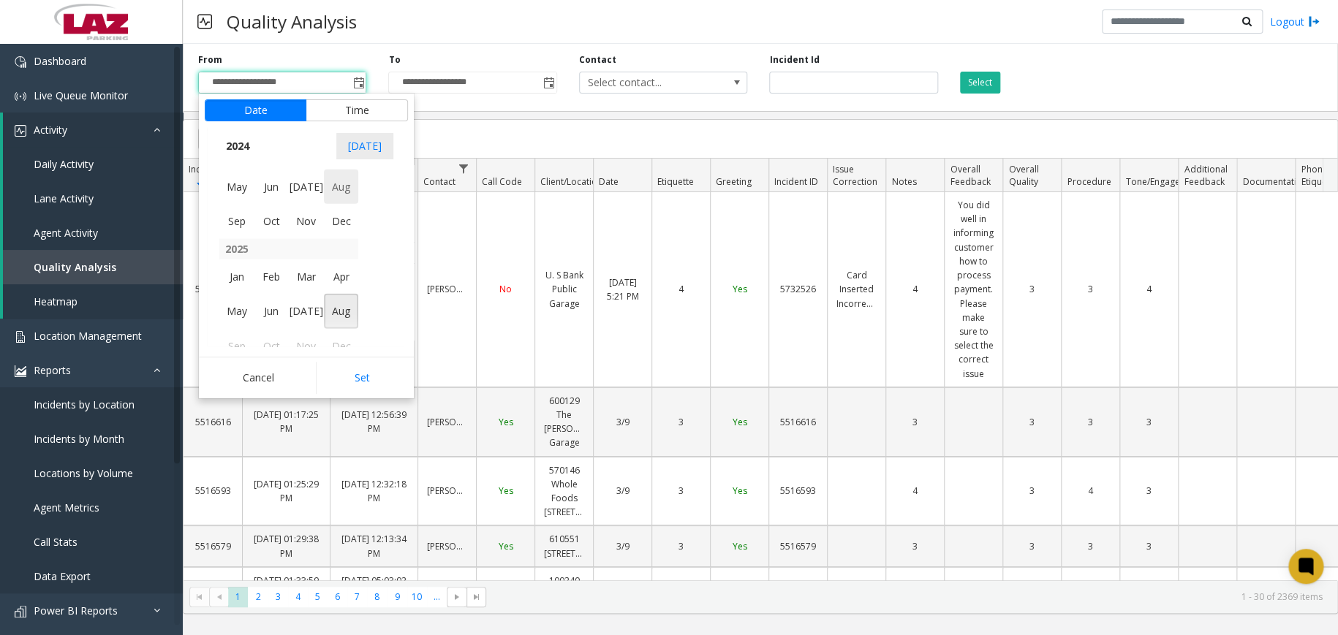
scroll to position [259974, 0]
click at [324, 299] on span "29" at bounding box center [331, 300] width 25 height 25
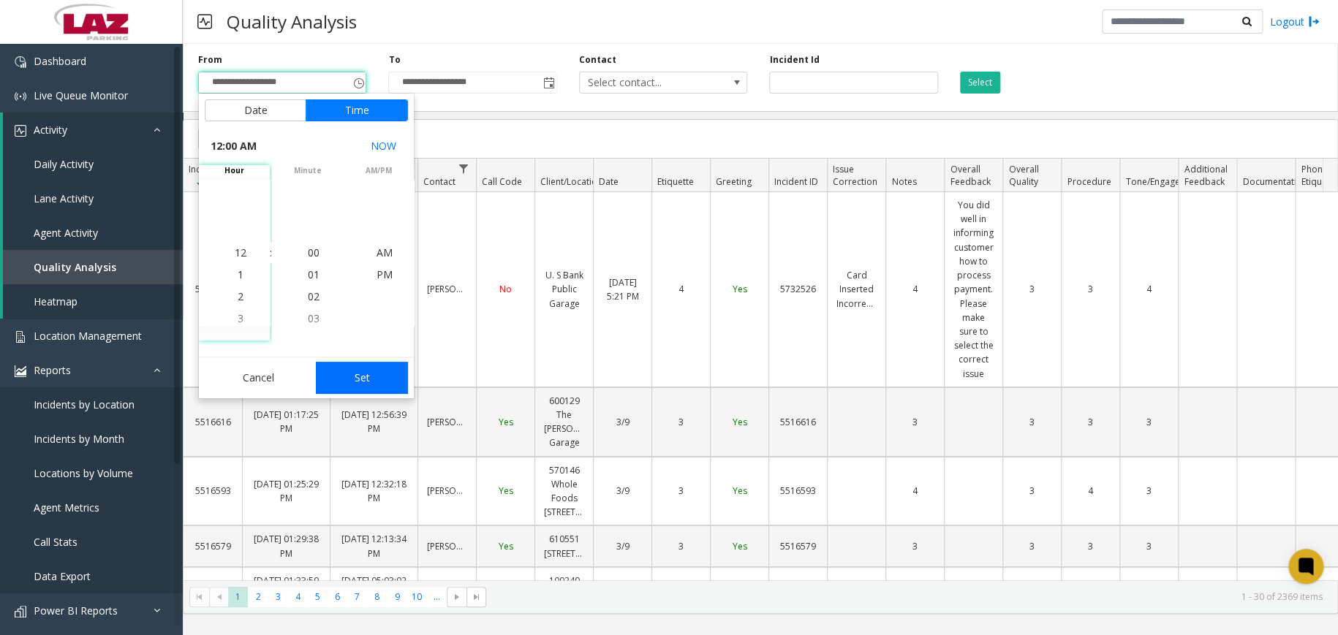
click at [379, 375] on button "Set" at bounding box center [362, 378] width 92 height 32
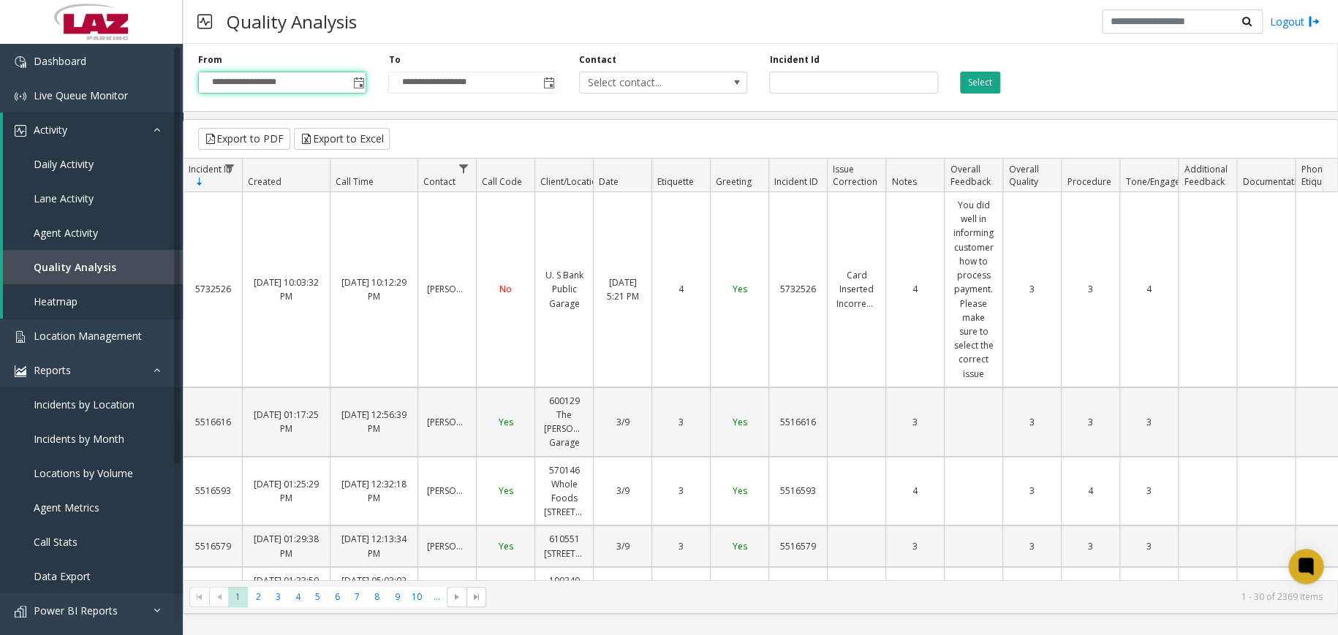
click at [987, 85] on button "Select" at bounding box center [980, 83] width 40 height 22
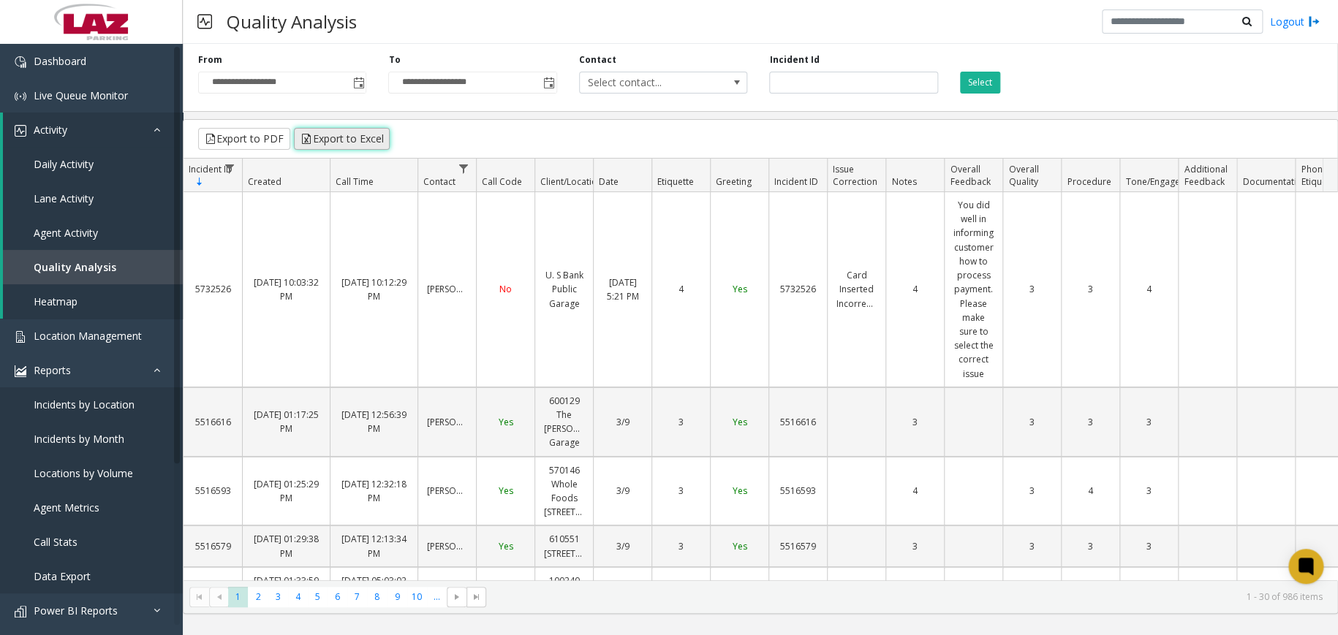
click at [340, 135] on button "Export to Excel" at bounding box center [342, 139] width 96 height 22
click at [359, 77] on span "Toggle popup" at bounding box center [358, 83] width 12 height 12
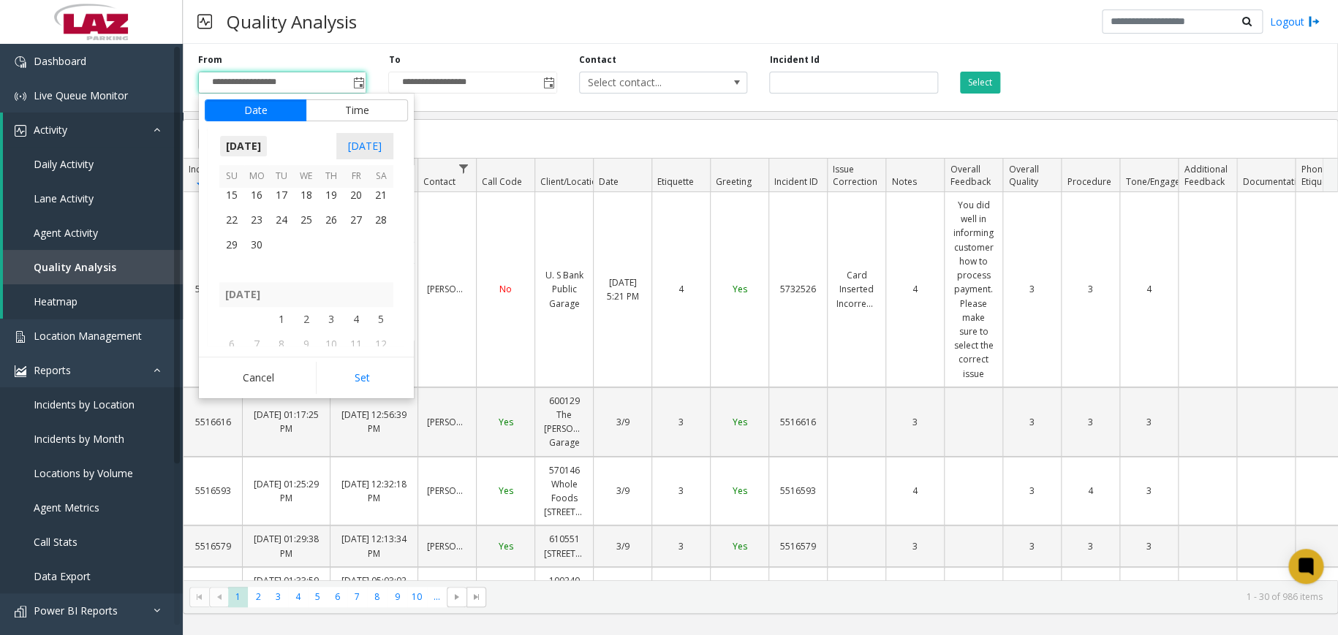
click at [267, 140] on span "[DATE]" at bounding box center [243, 146] width 48 height 22
click at [314, 287] on span "[DATE]" at bounding box center [306, 283] width 35 height 35
click at [284, 201] on span "2" at bounding box center [281, 201] width 25 height 25
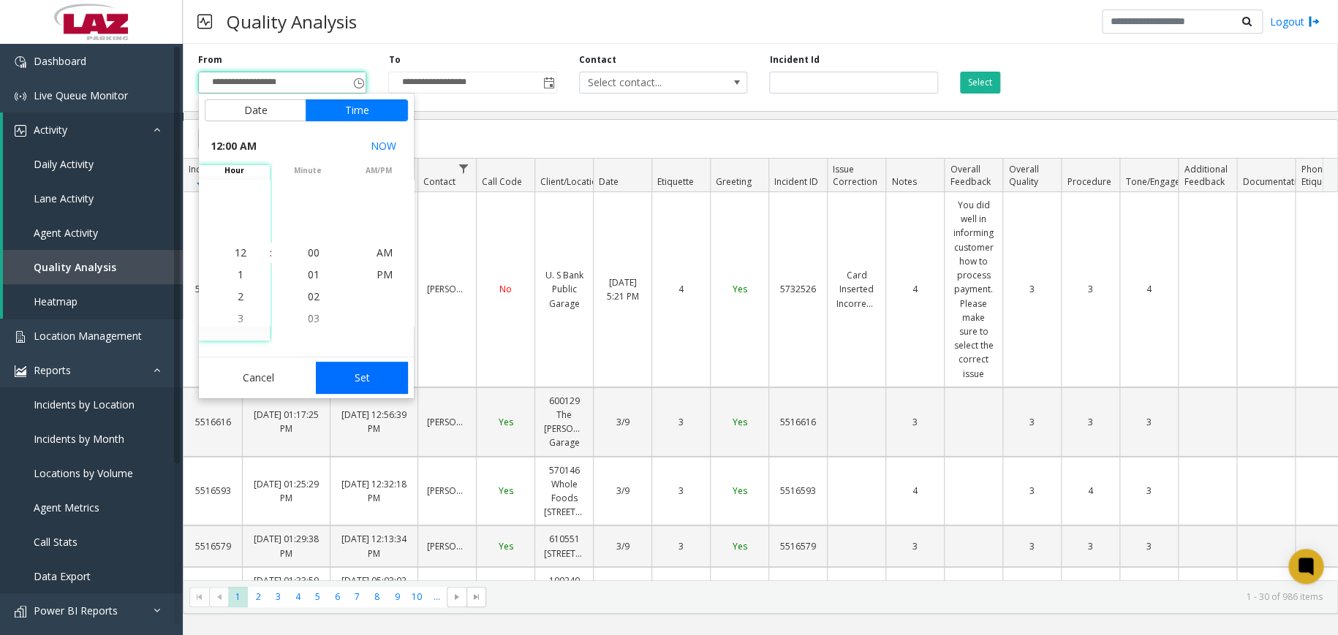
click at [377, 388] on button "Set" at bounding box center [362, 378] width 92 height 32
type input "**********"
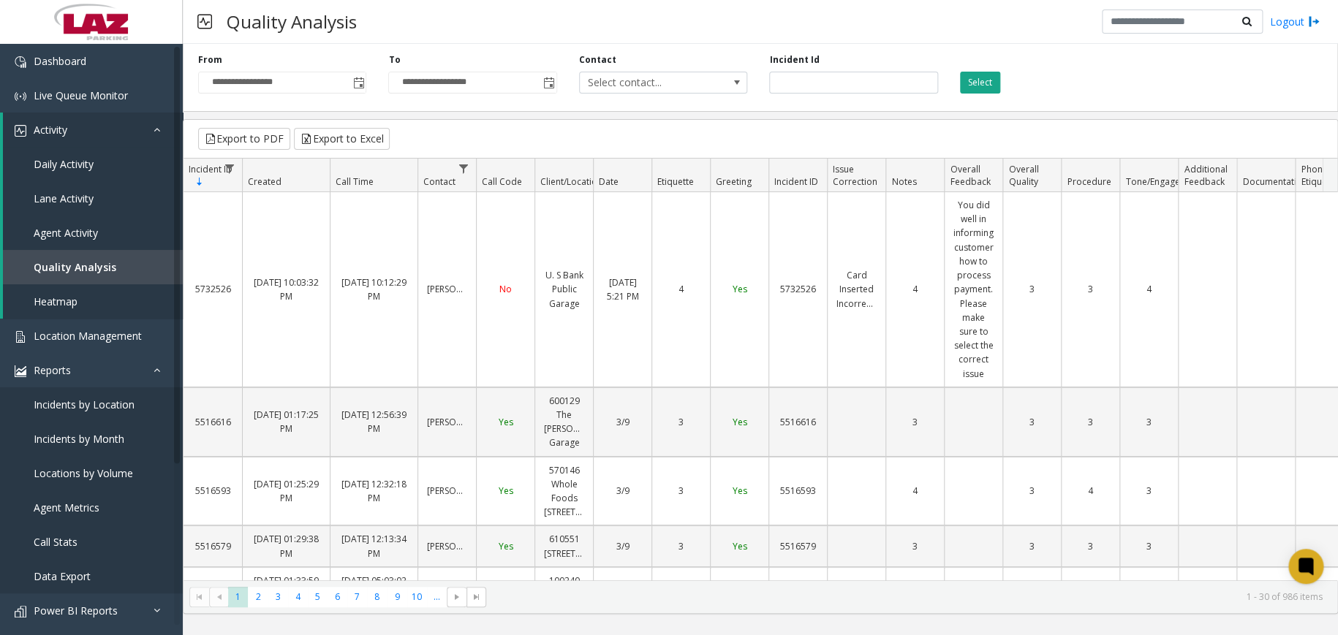
click at [987, 76] on button "Select" at bounding box center [980, 83] width 40 height 22
click at [350, 138] on button "Export to Excel" at bounding box center [342, 139] width 96 height 22
